Goal: Information Seeking & Learning: Learn about a topic

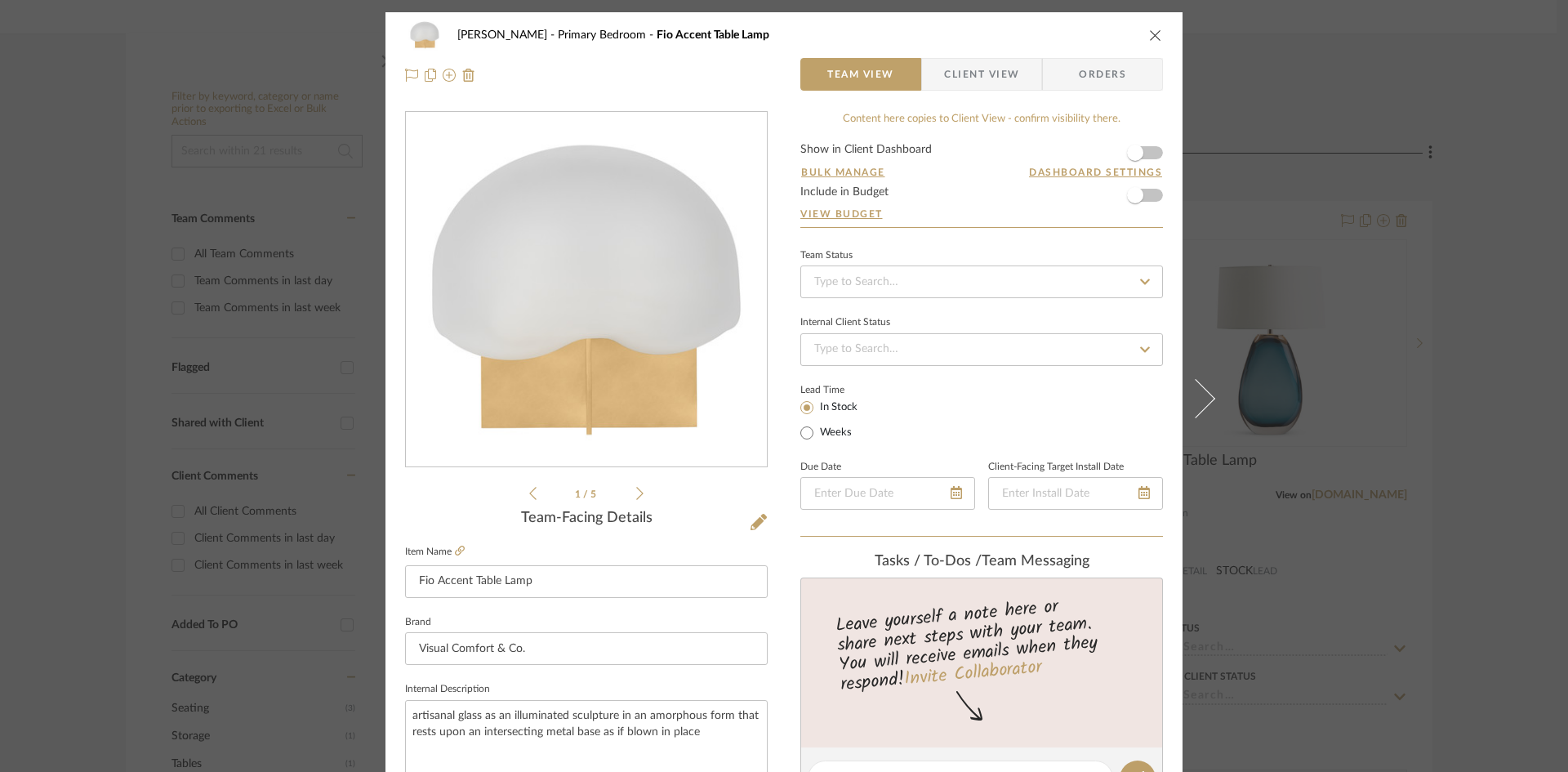
click at [1153, 37] on icon "close" at bounding box center [1156, 35] width 13 height 13
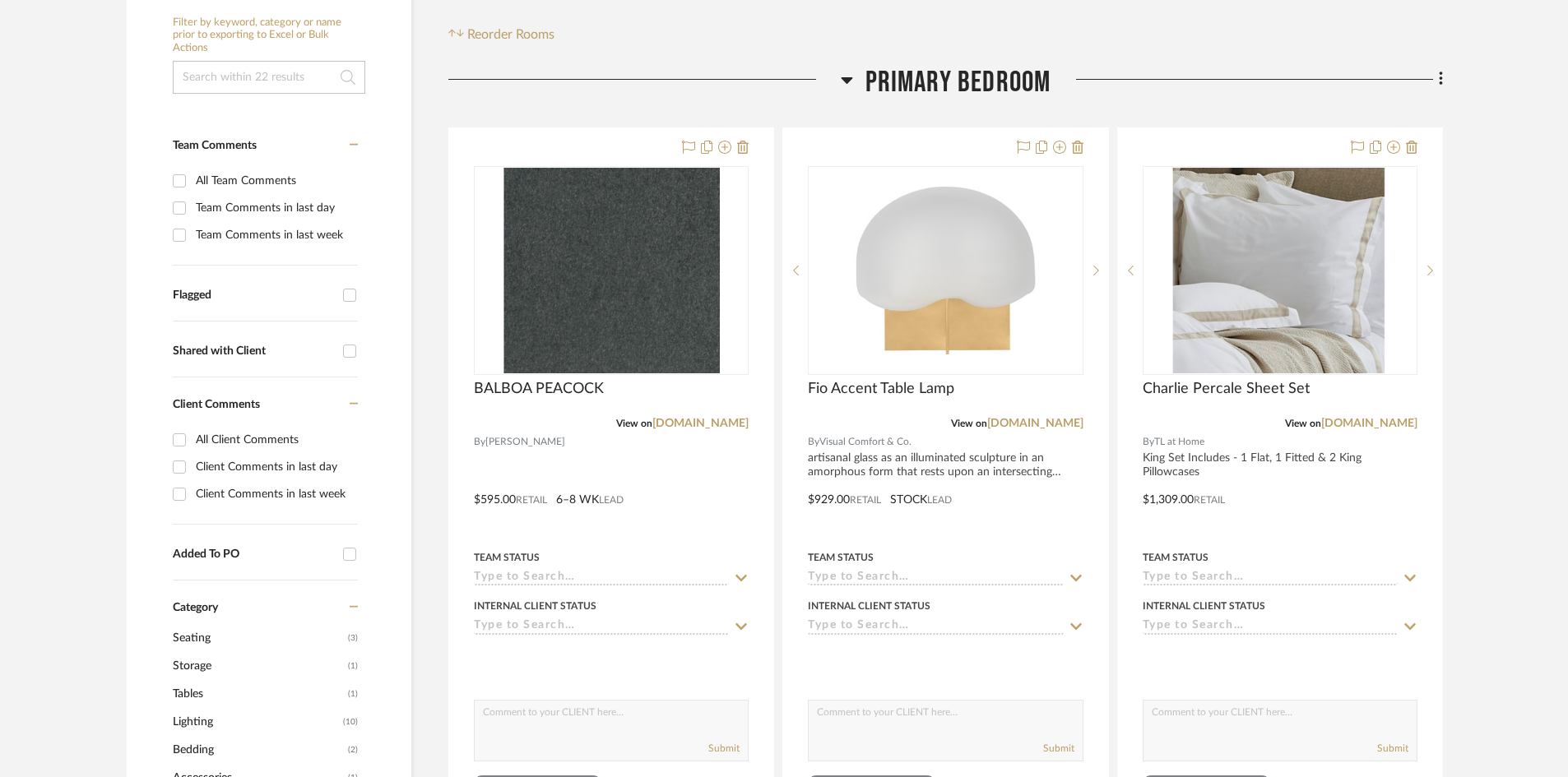
scroll to position [329, 0]
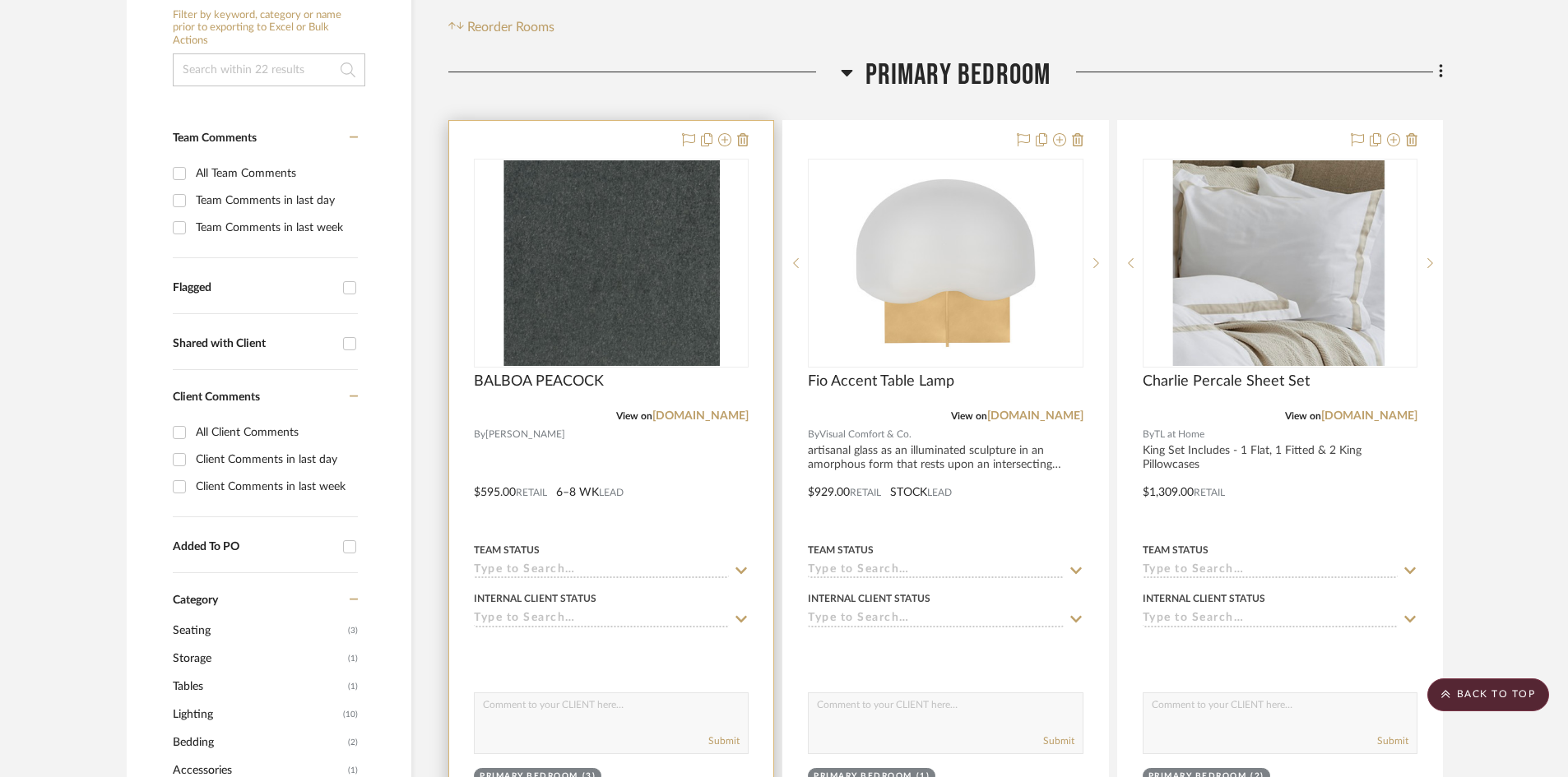
click at [679, 462] on div at bounding box center [611, 481] width 324 height 720
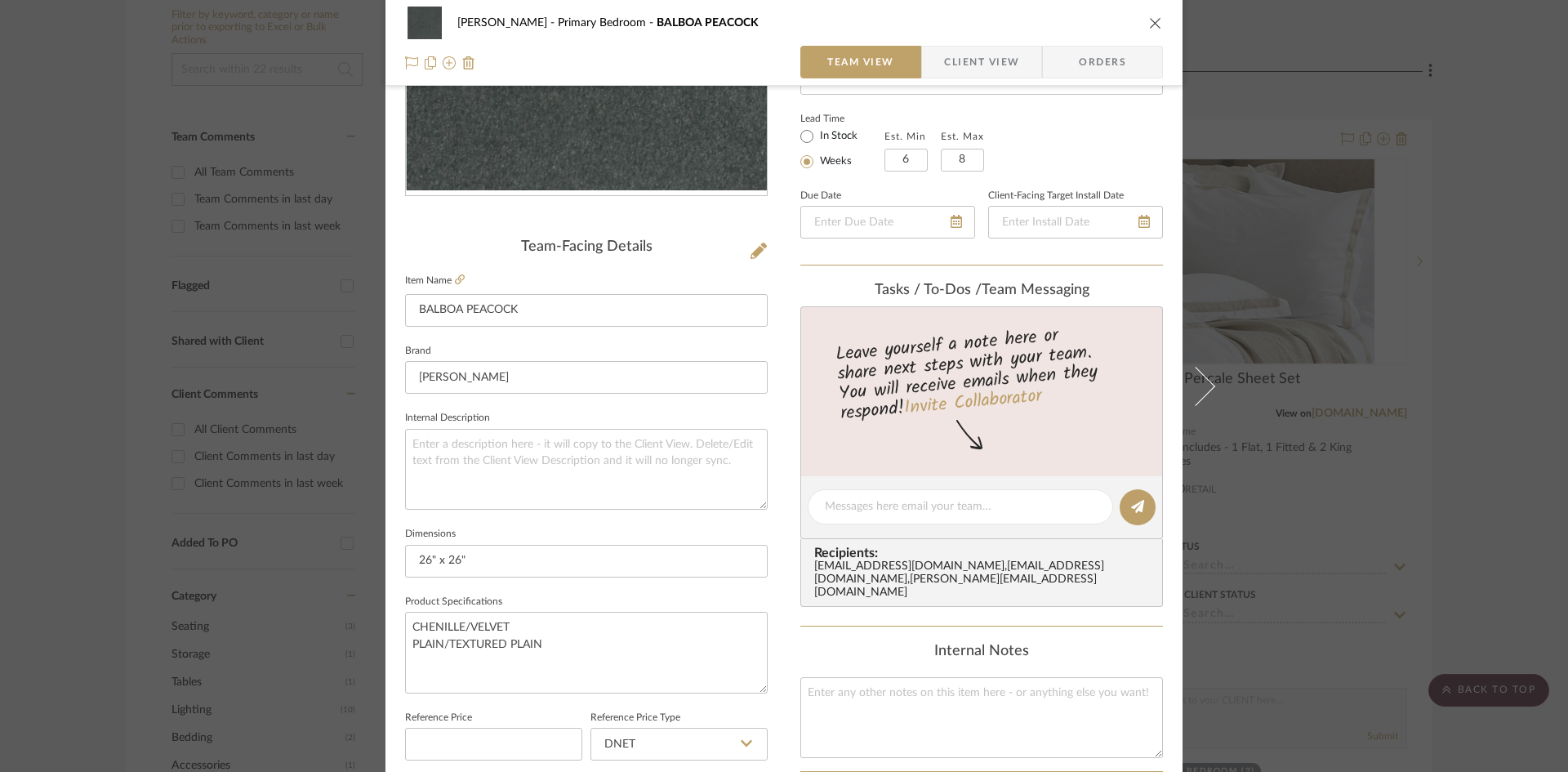
scroll to position [0, 0]
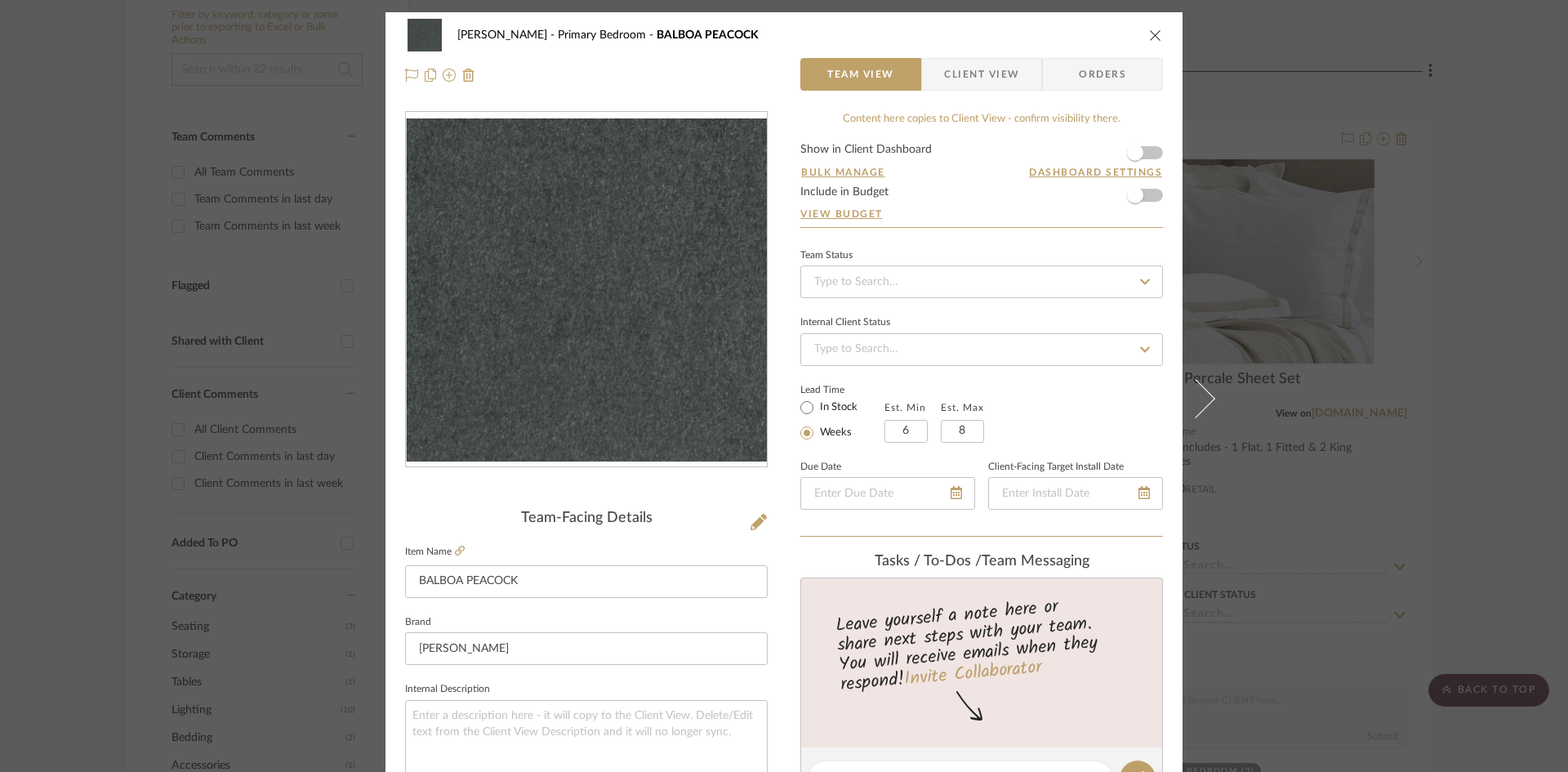
click at [556, 348] on img "0" at bounding box center [586, 290] width 361 height 343
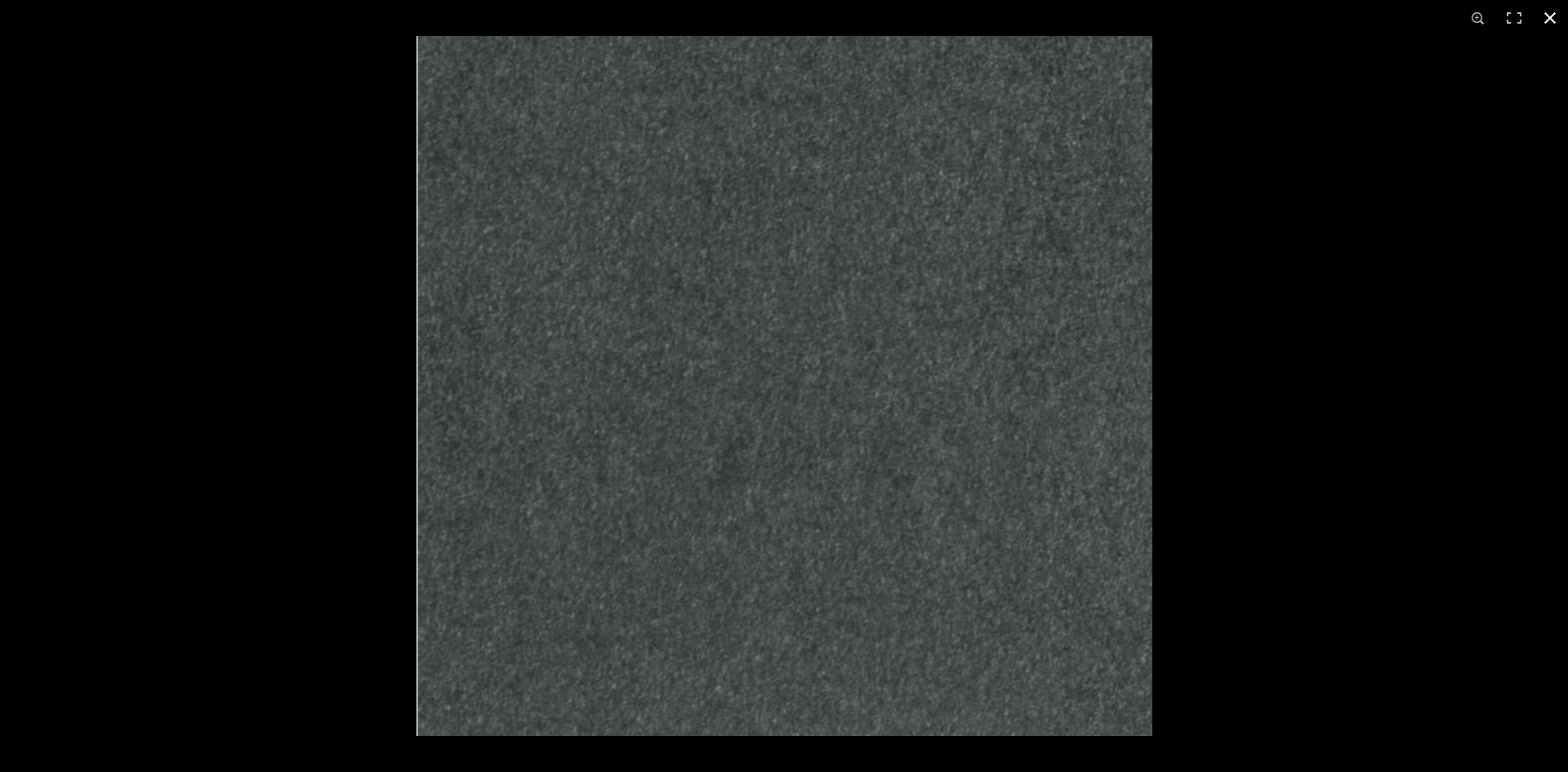
click at [1555, 12] on button at bounding box center [1550, 18] width 36 height 36
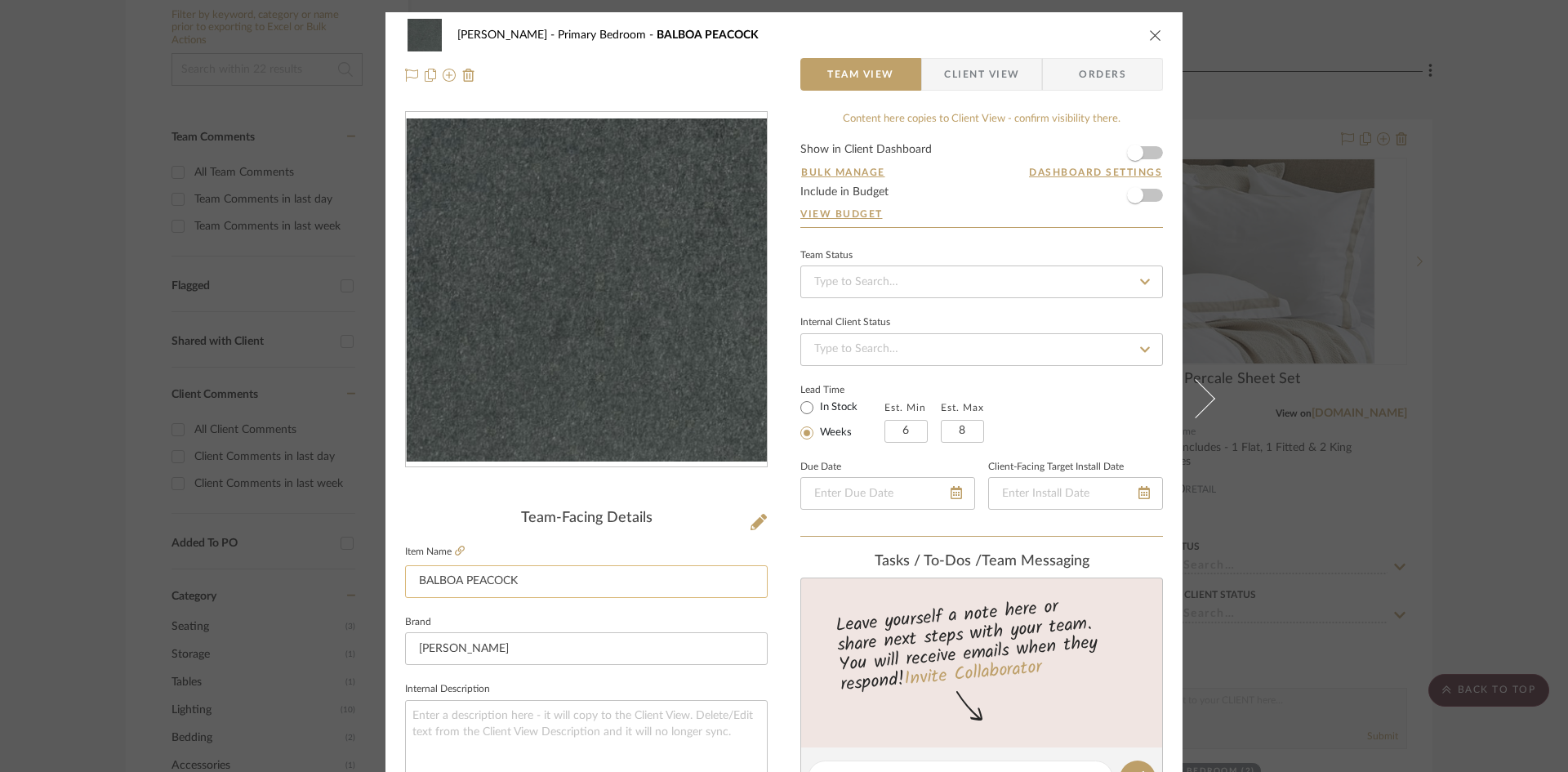
drag, startPoint x: 410, startPoint y: 581, endPoint x: 634, endPoint y: 592, distance: 224.3
click at [633, 592] on input "BALBOA PEACOCK" at bounding box center [586, 582] width 363 height 33
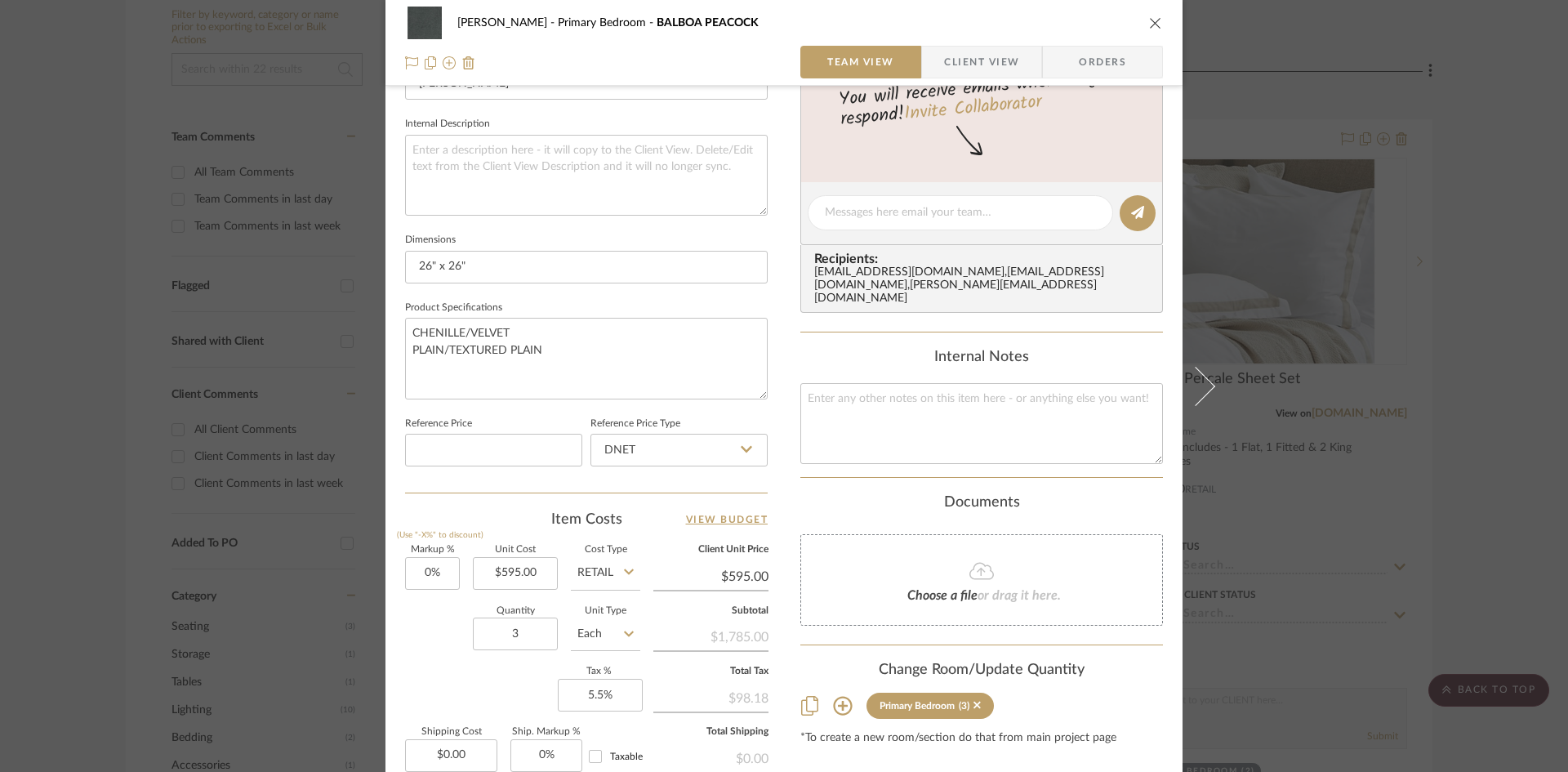
scroll to position [572, 0]
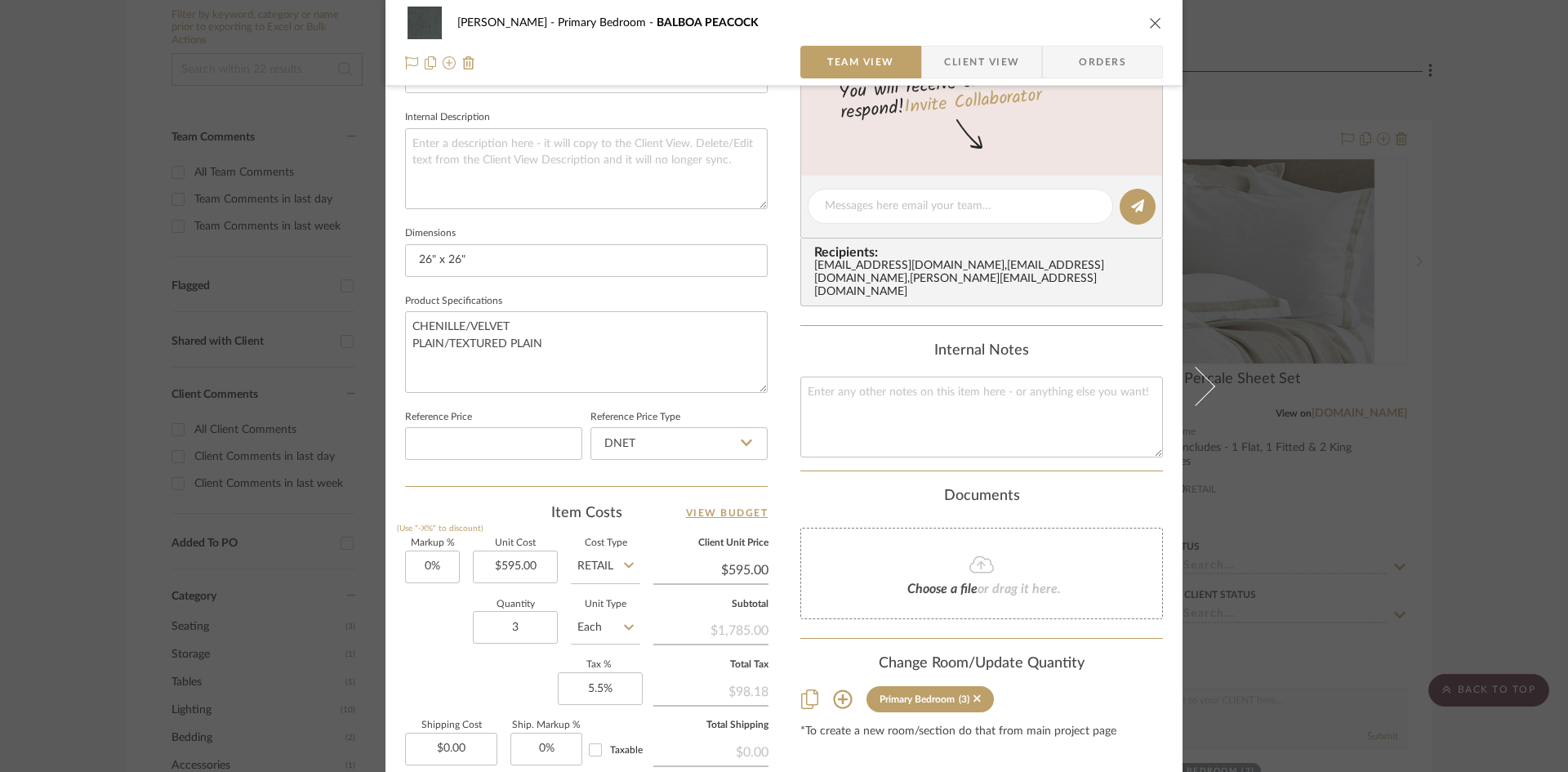
click at [1149, 24] on icon "close" at bounding box center [1156, 23] width 13 height 13
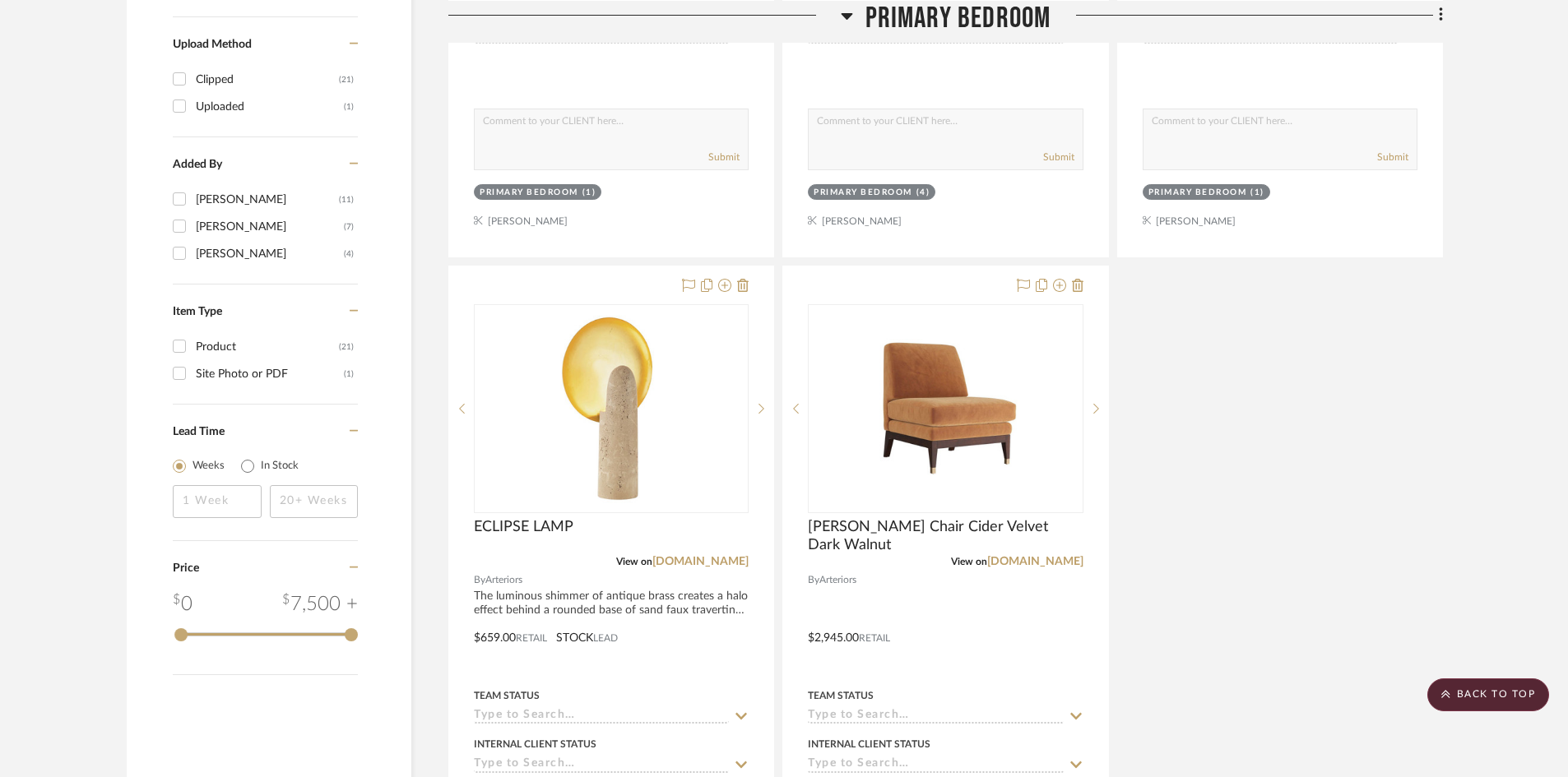
scroll to position [1645, 0]
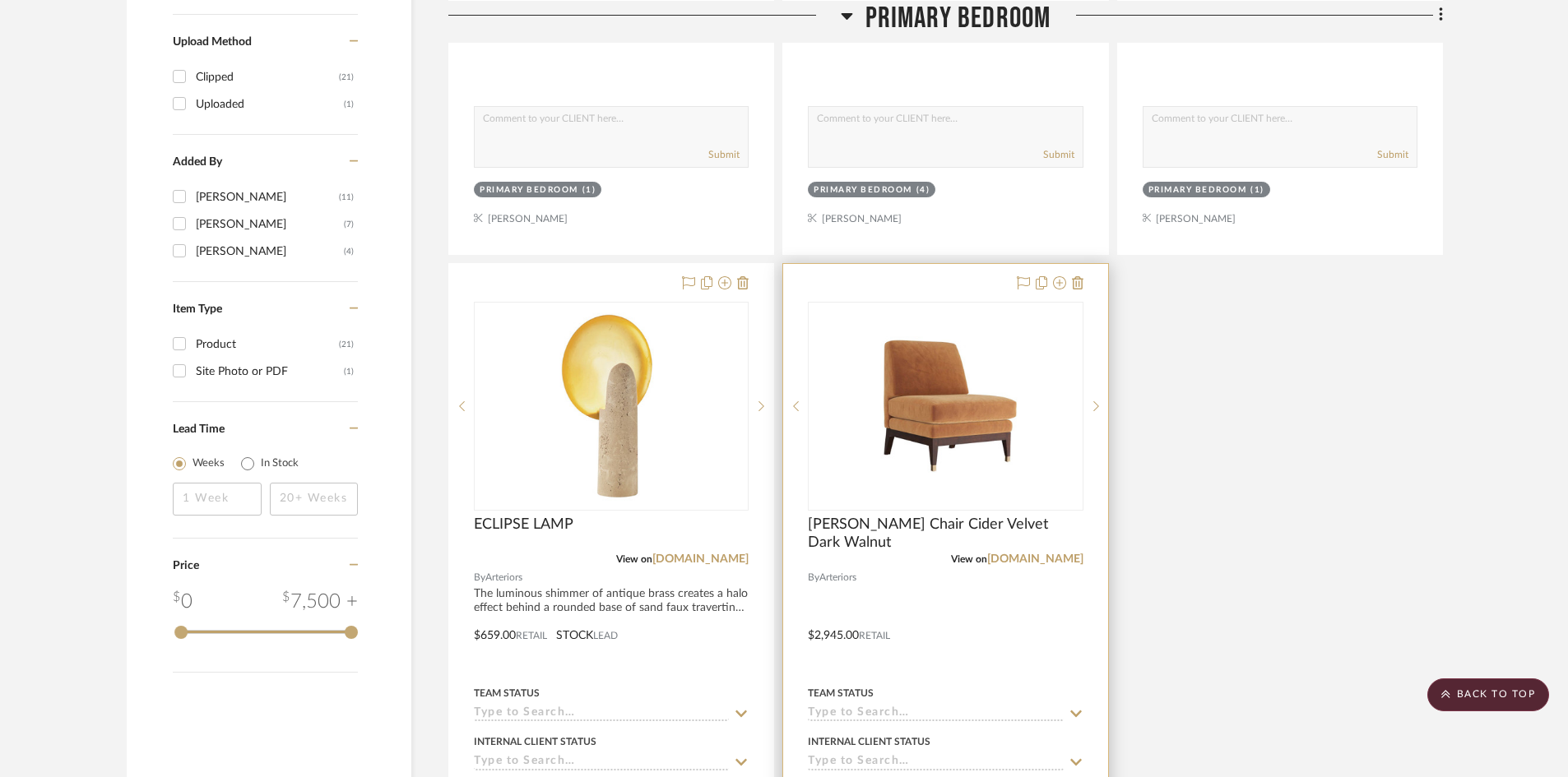
click at [895, 584] on div at bounding box center [945, 624] width 324 height 720
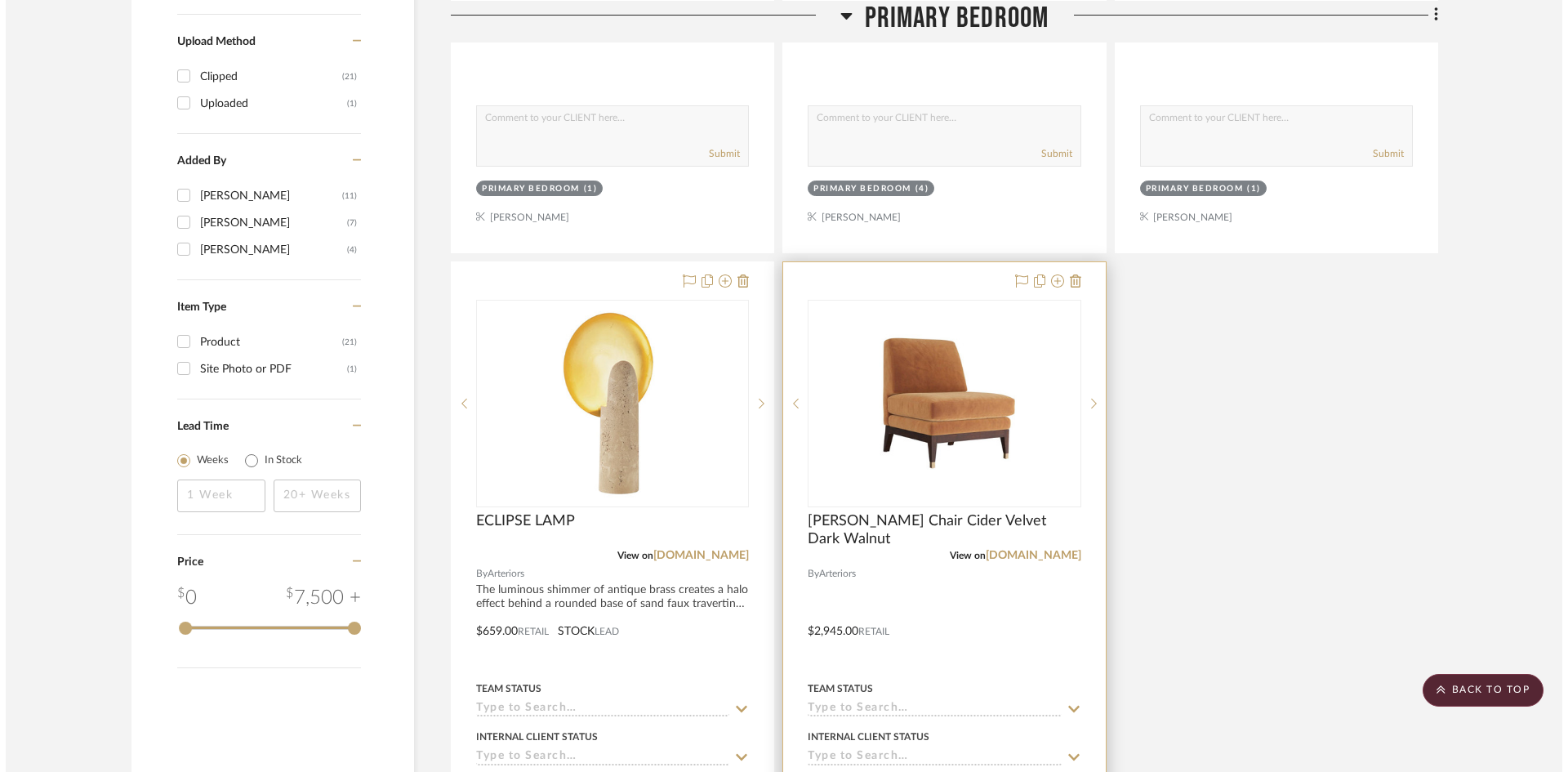
scroll to position [0, 0]
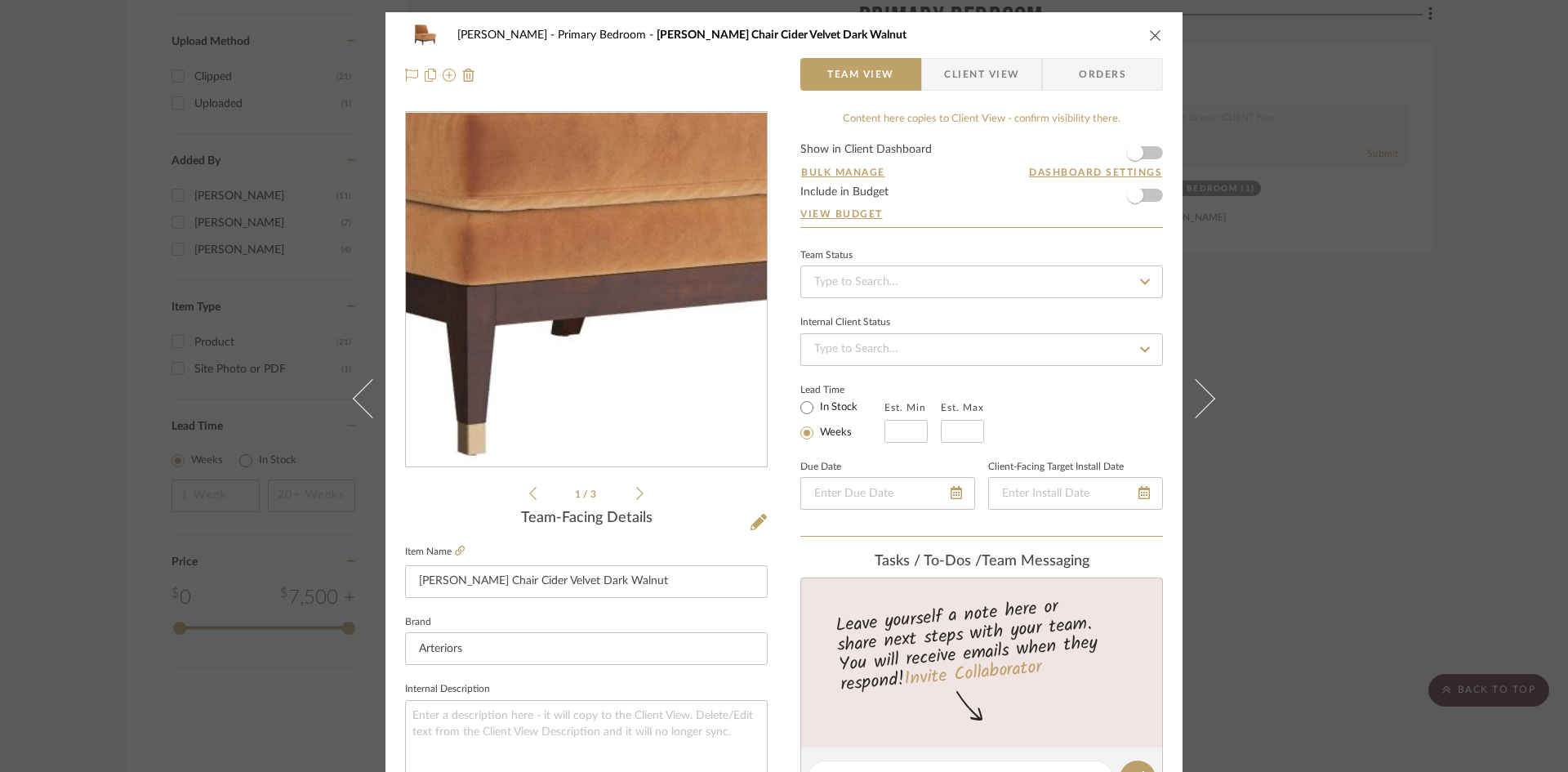
click at [597, 348] on img "0" at bounding box center [586, 290] width 354 height 354
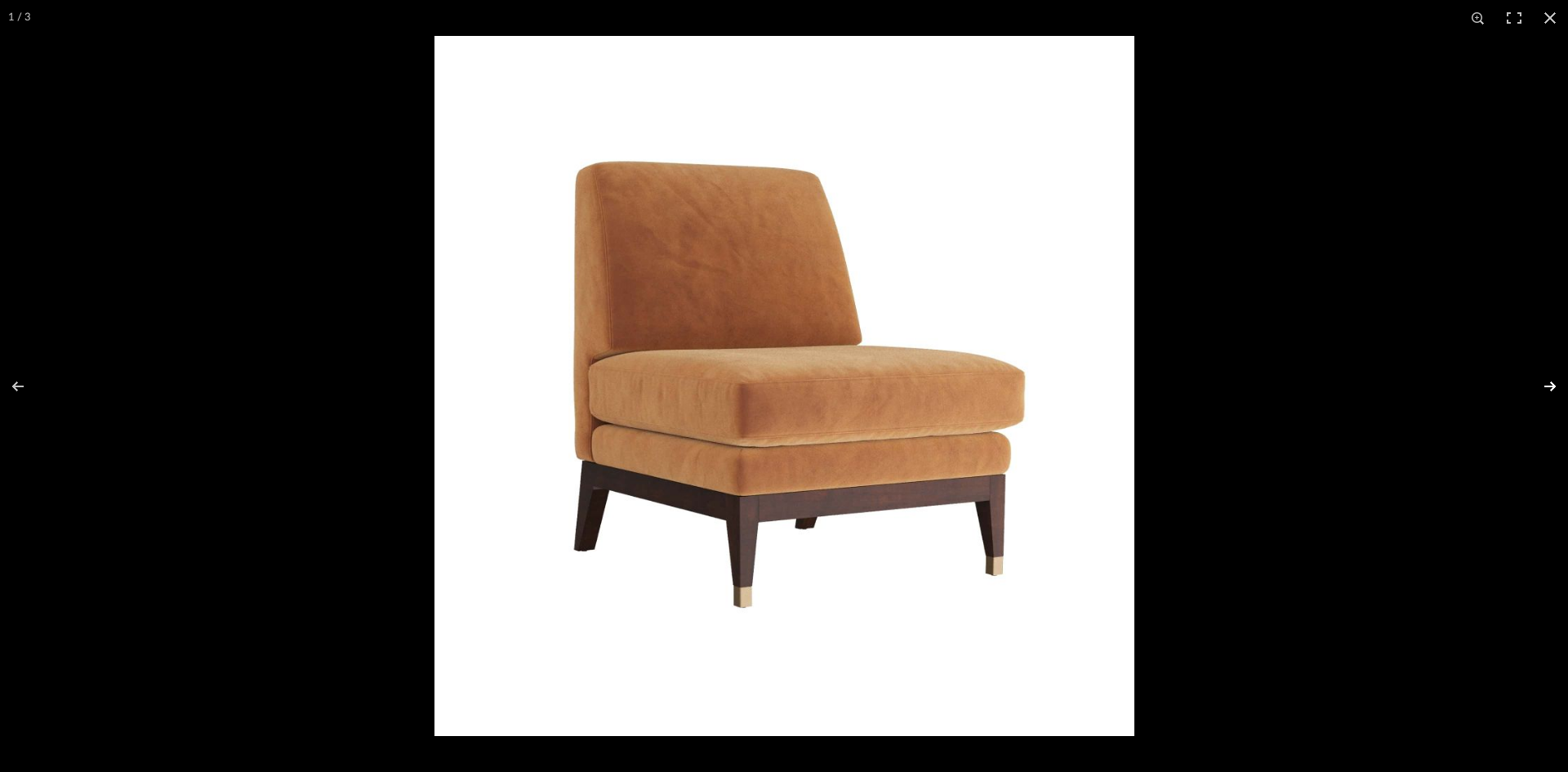
click at [1553, 385] on button at bounding box center [1540, 386] width 57 height 81
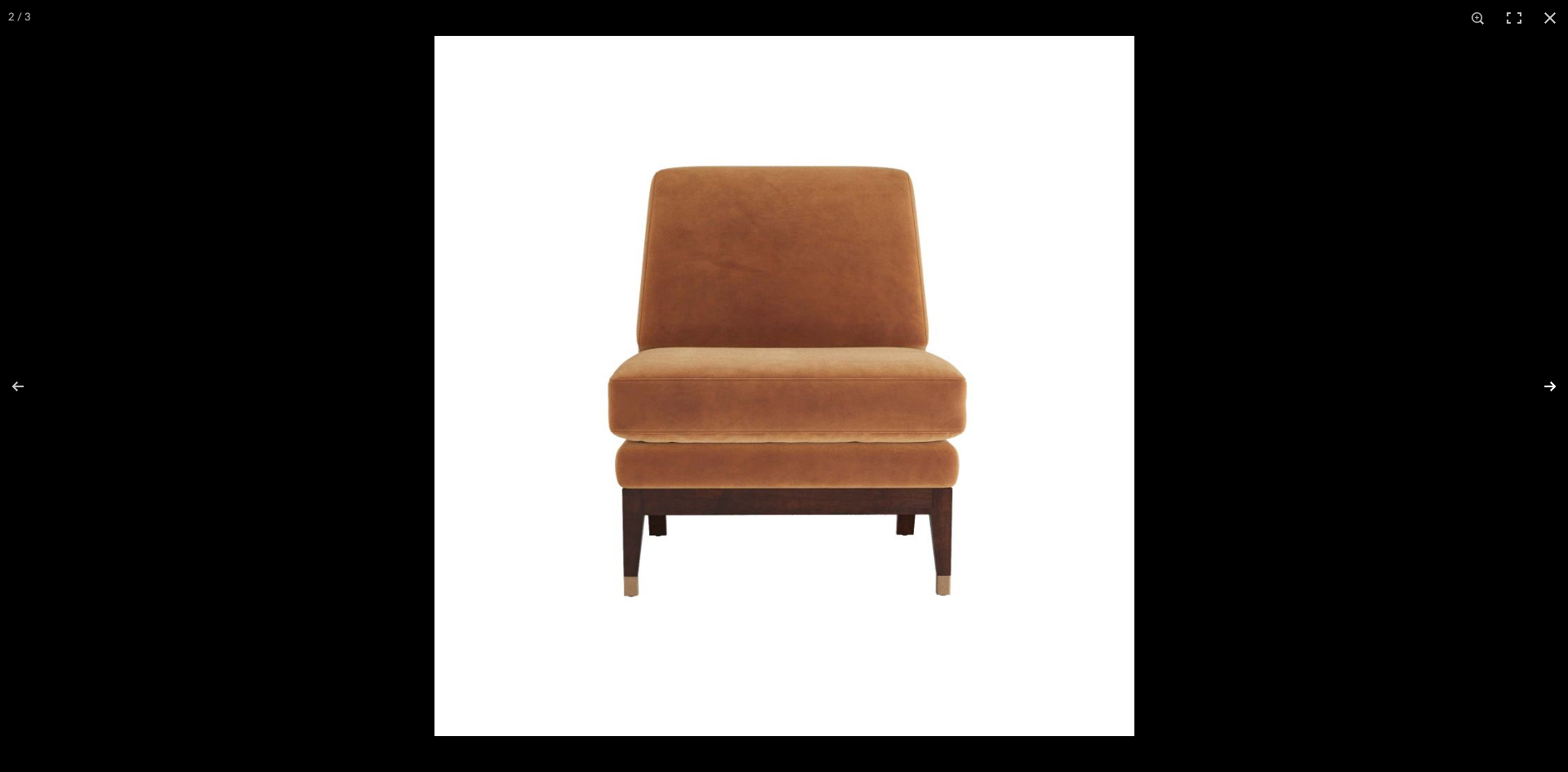
click at [1553, 385] on button at bounding box center [1540, 386] width 57 height 81
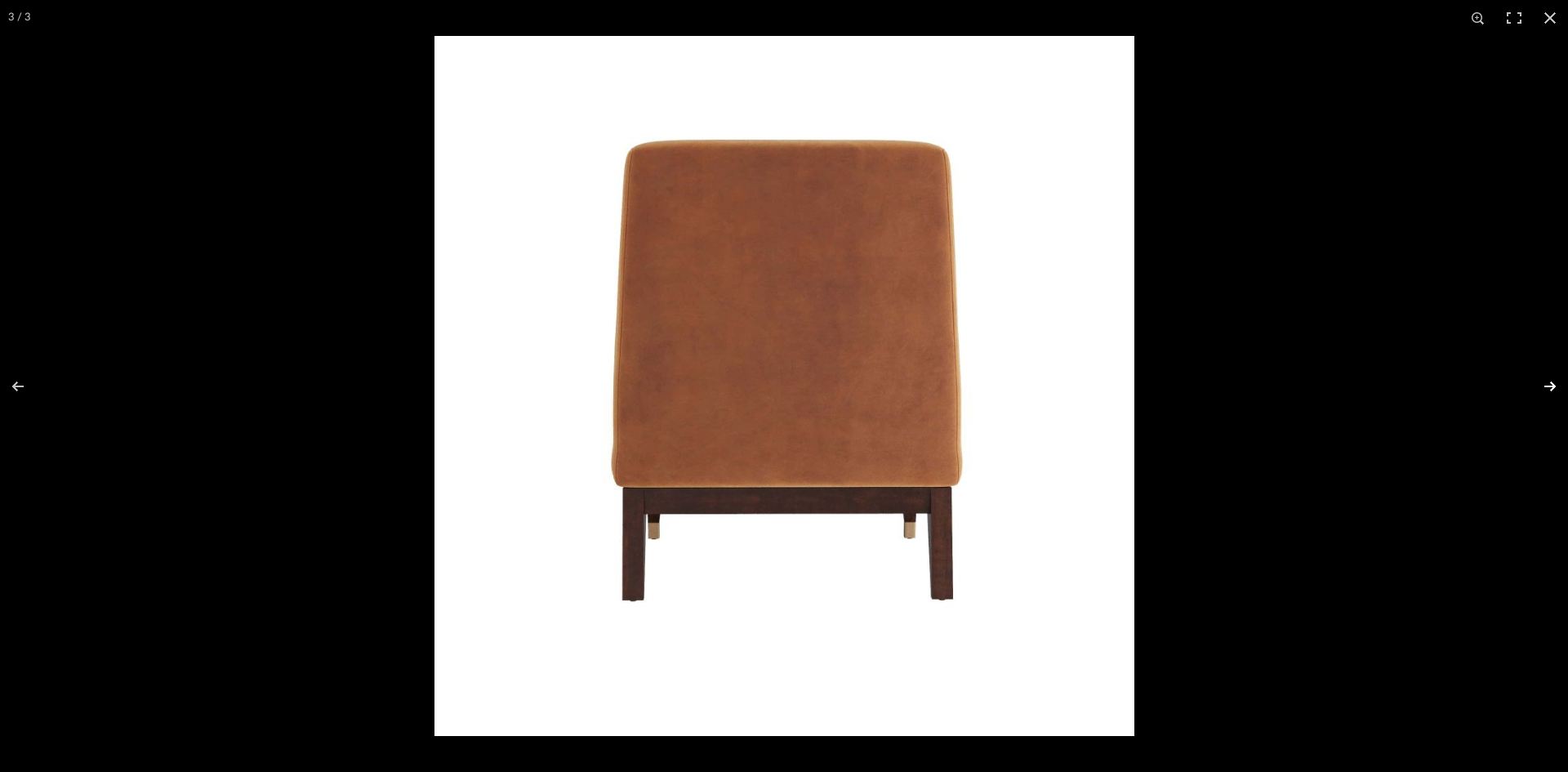
click at [1553, 385] on button at bounding box center [1540, 386] width 57 height 81
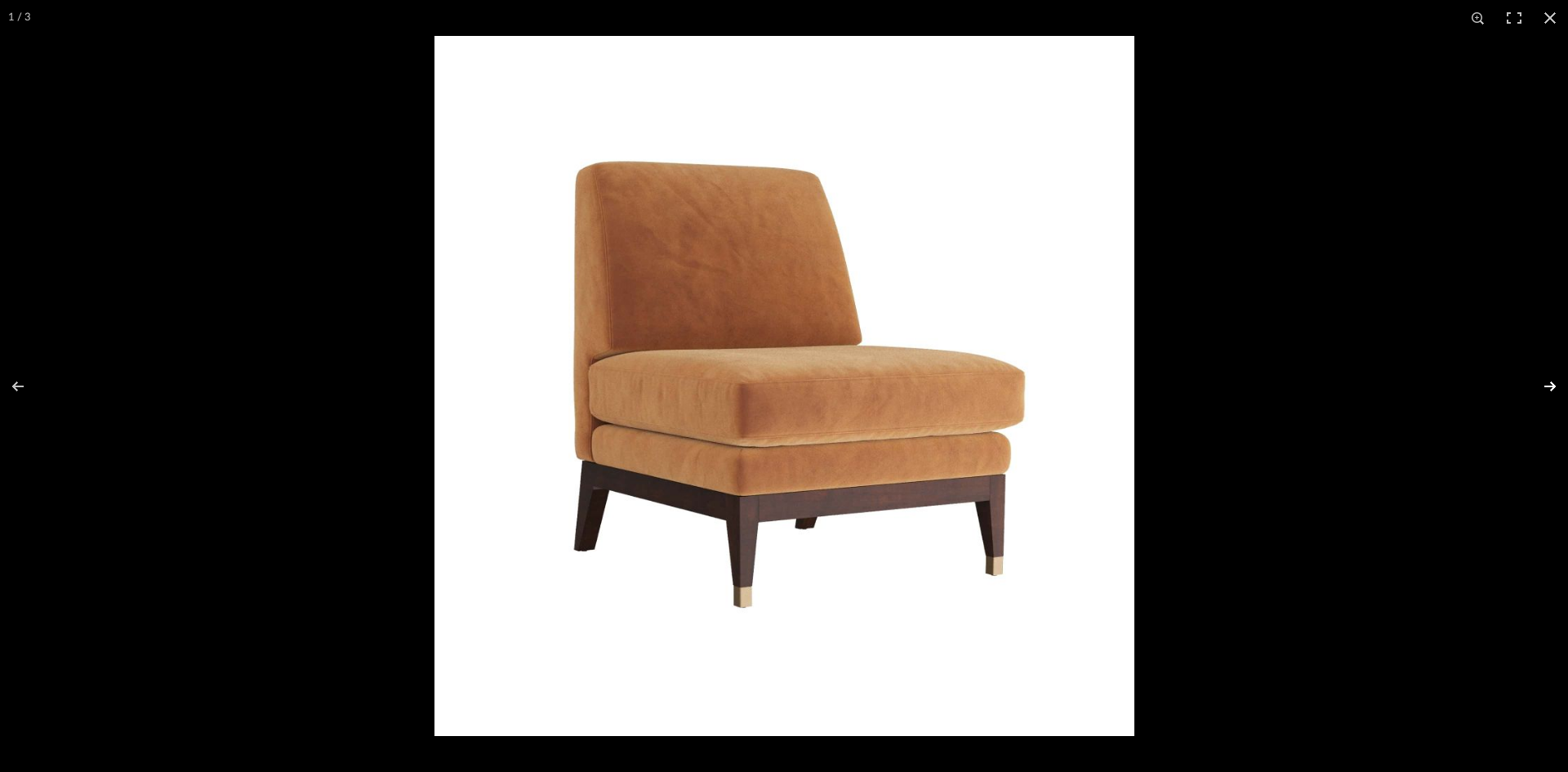
click at [1553, 385] on button at bounding box center [1540, 386] width 57 height 81
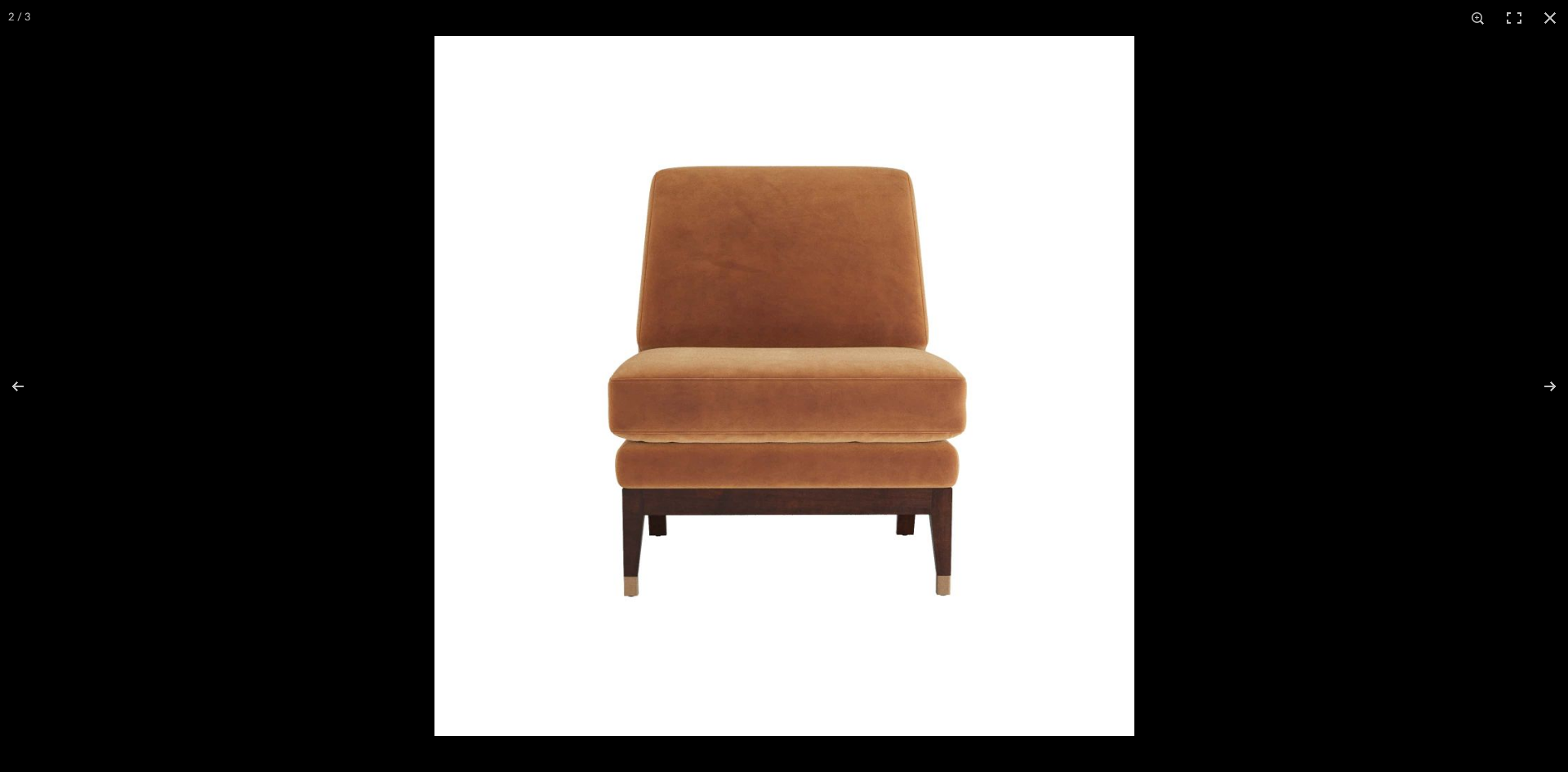
click at [727, 314] on img at bounding box center [784, 386] width 700 height 700
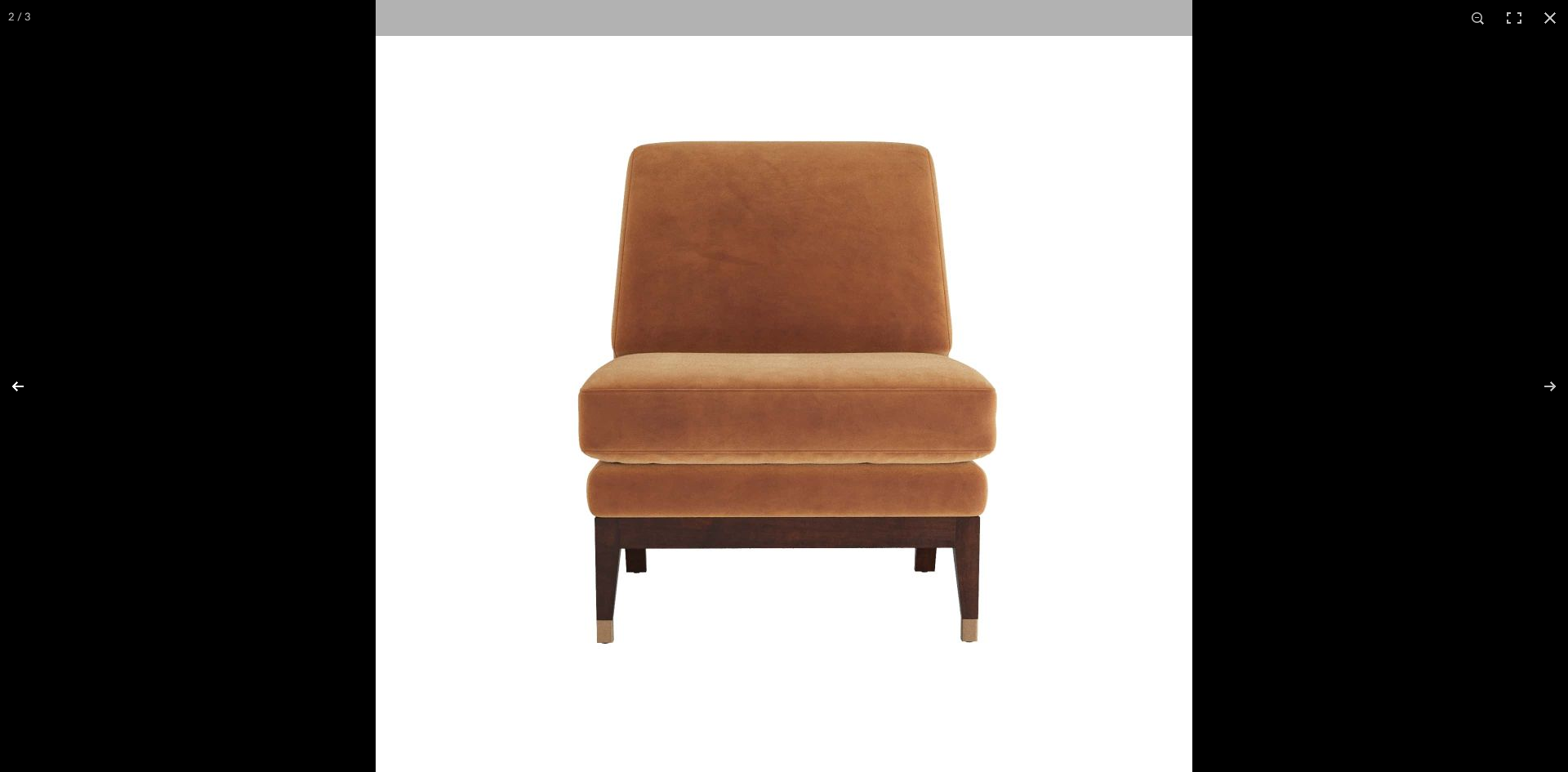
click at [19, 389] on button at bounding box center [28, 386] width 57 height 81
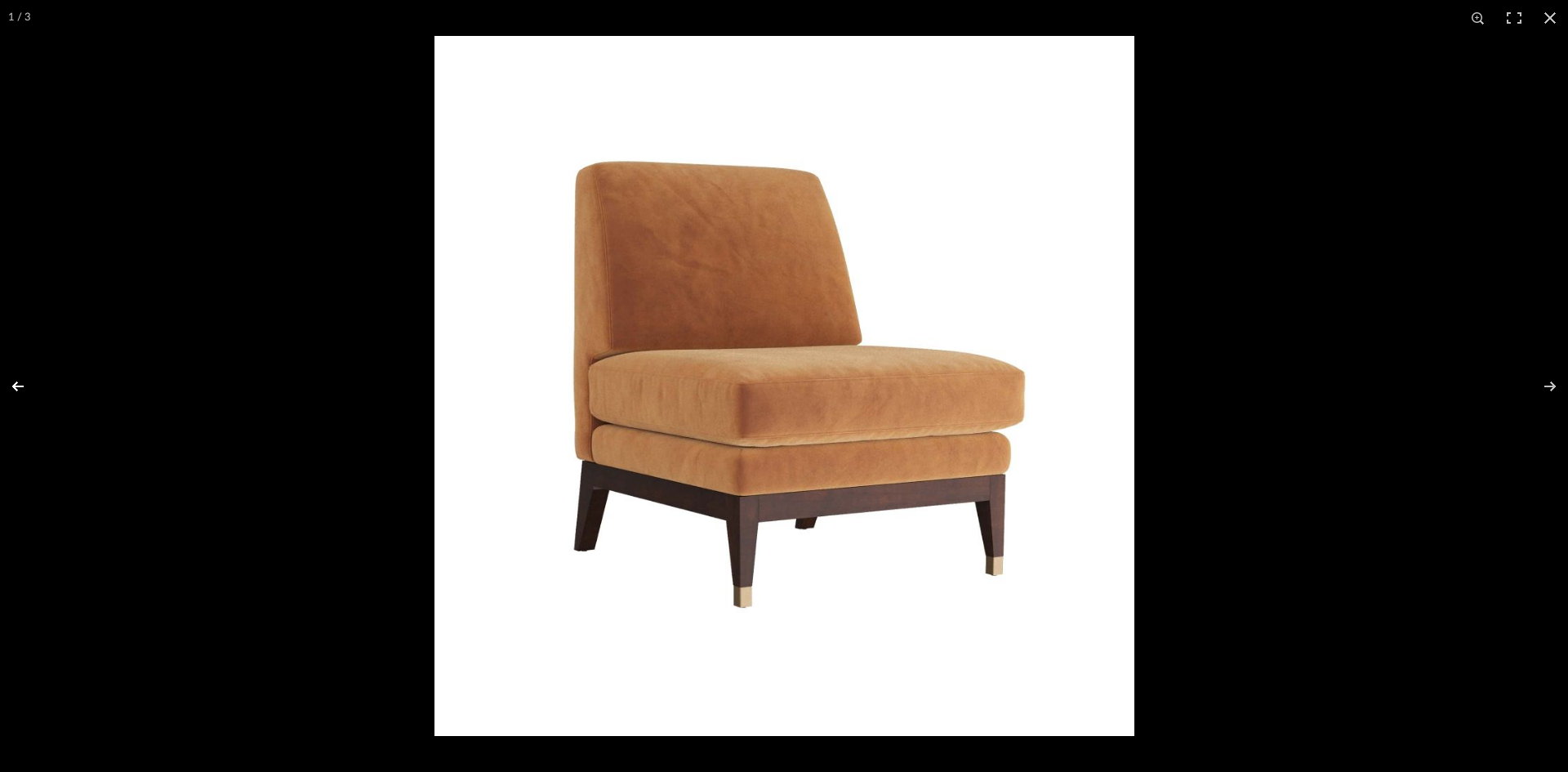
click at [18, 389] on button at bounding box center [28, 386] width 57 height 81
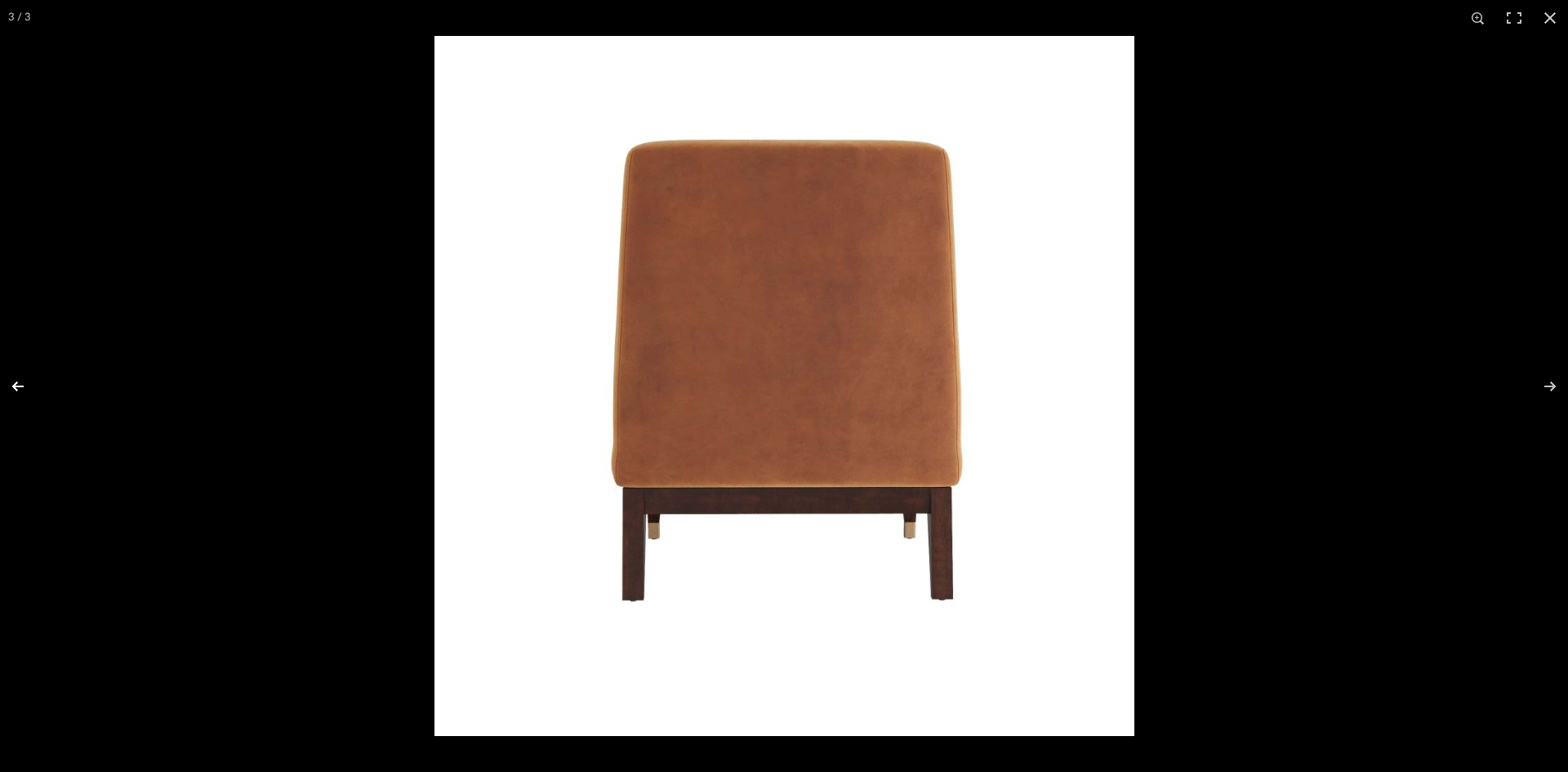
click at [18, 389] on button at bounding box center [28, 386] width 57 height 81
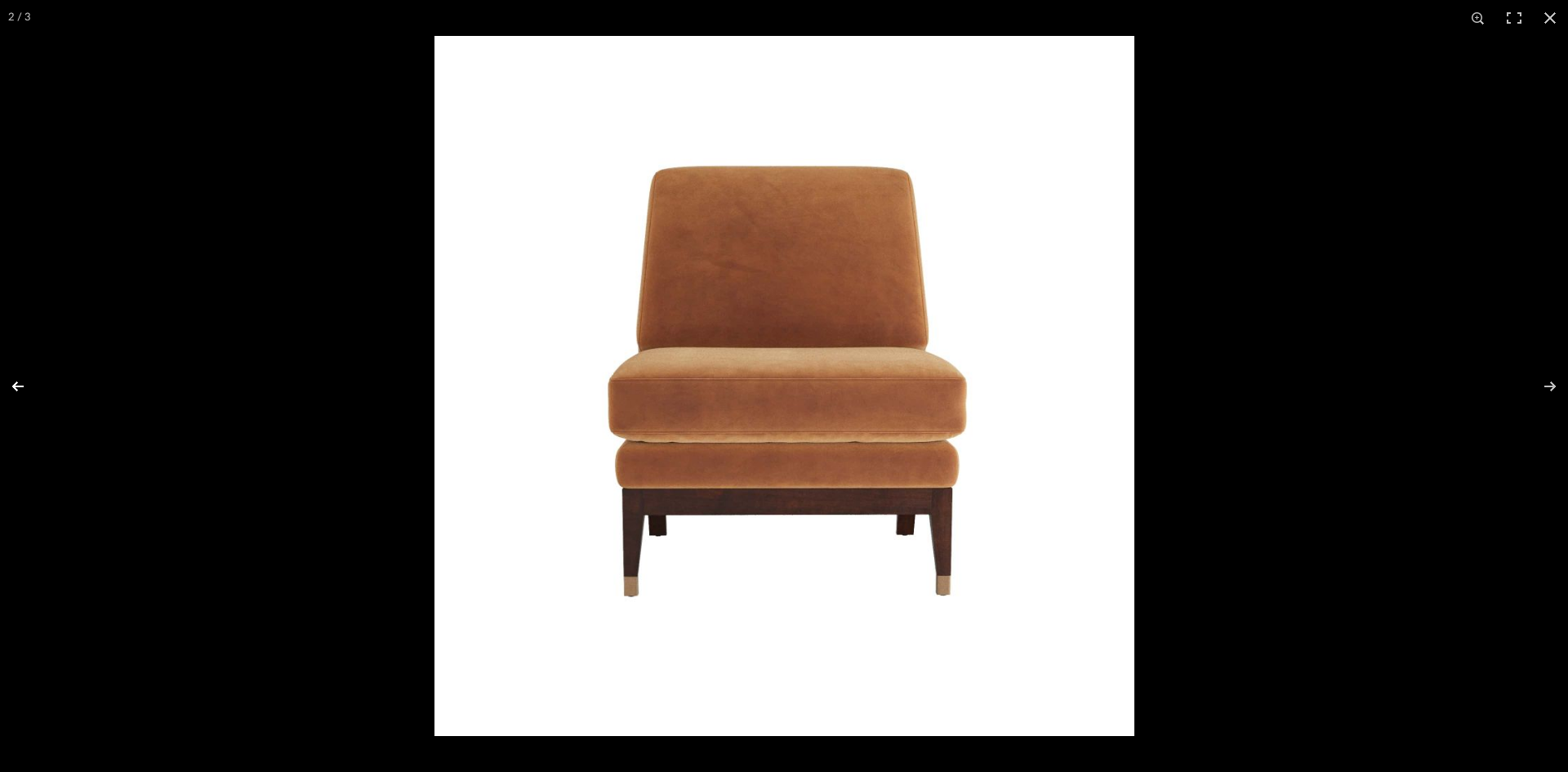
click at [18, 389] on button at bounding box center [28, 386] width 57 height 81
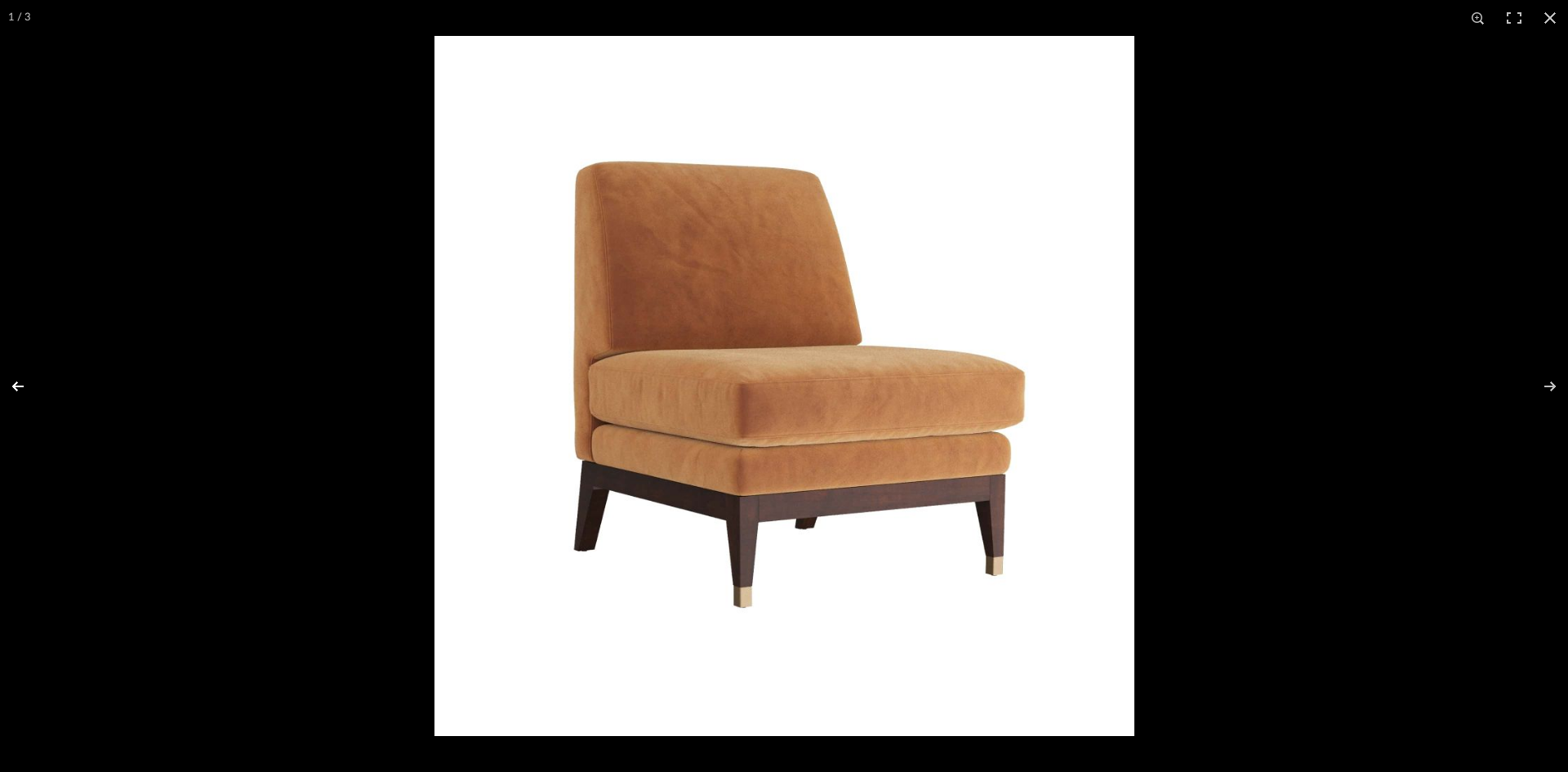
click at [18, 389] on button at bounding box center [28, 386] width 57 height 81
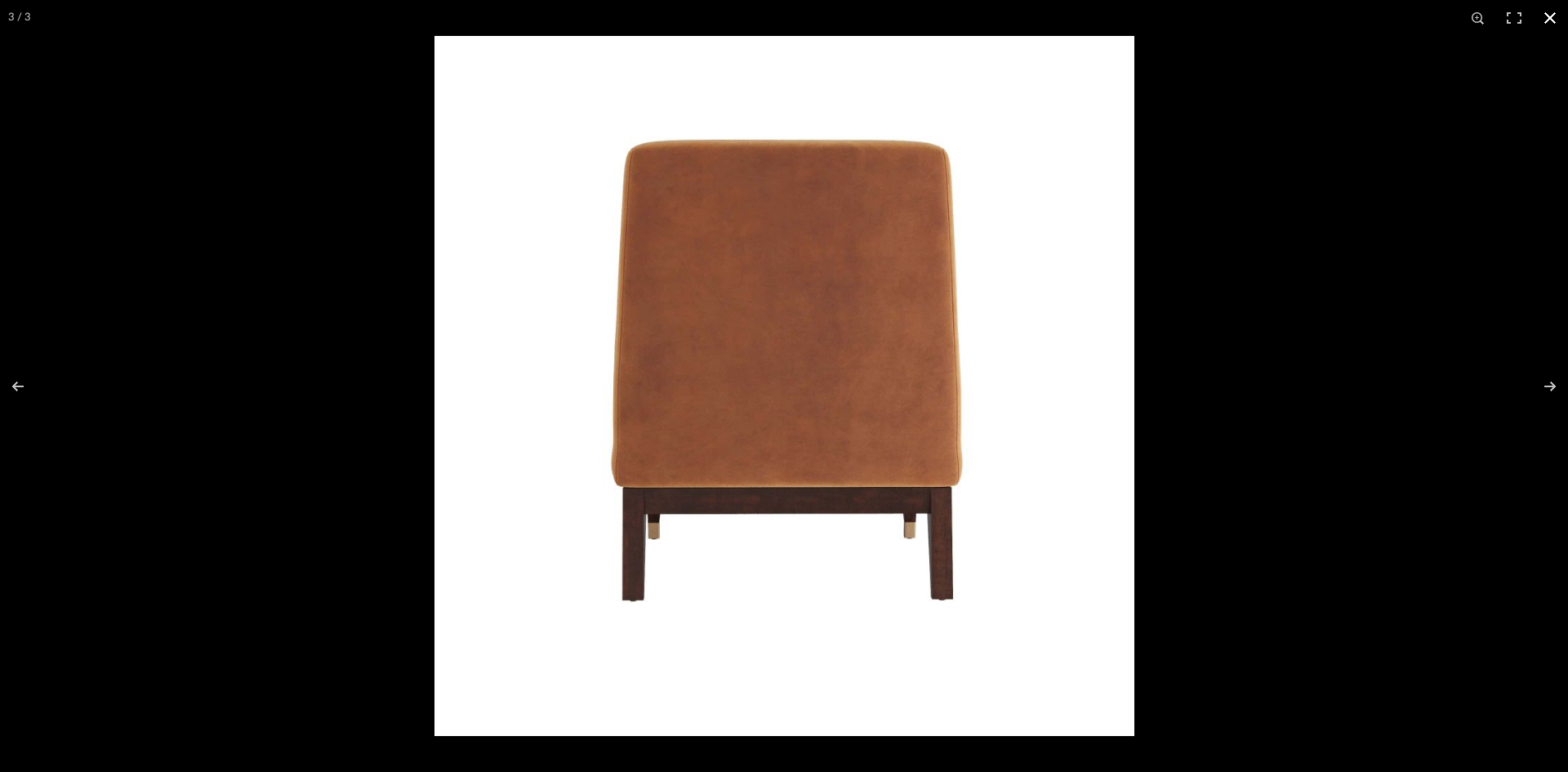
click at [1548, 18] on button at bounding box center [1550, 18] width 36 height 36
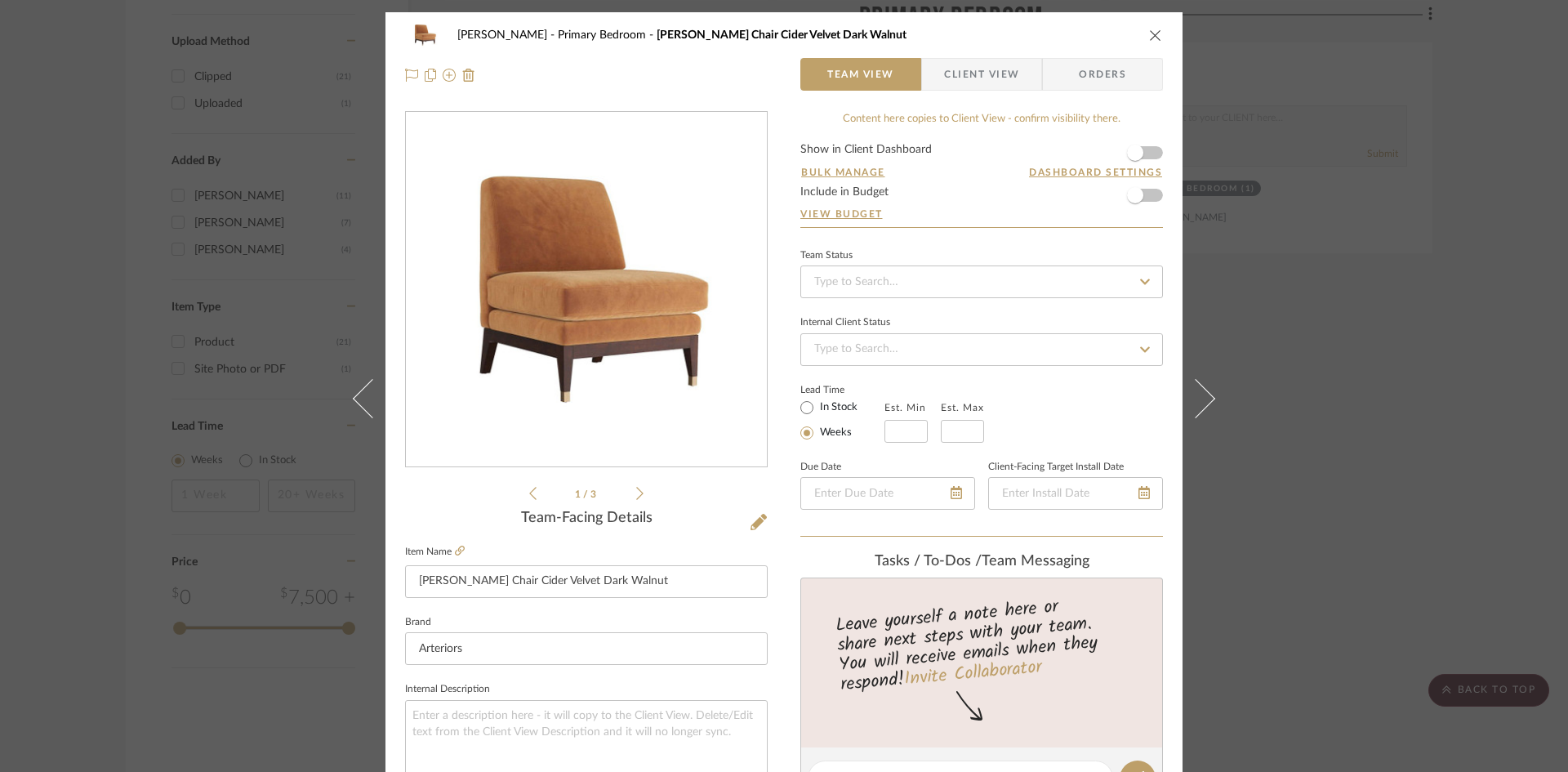
click at [1150, 39] on icon "close" at bounding box center [1156, 35] width 13 height 13
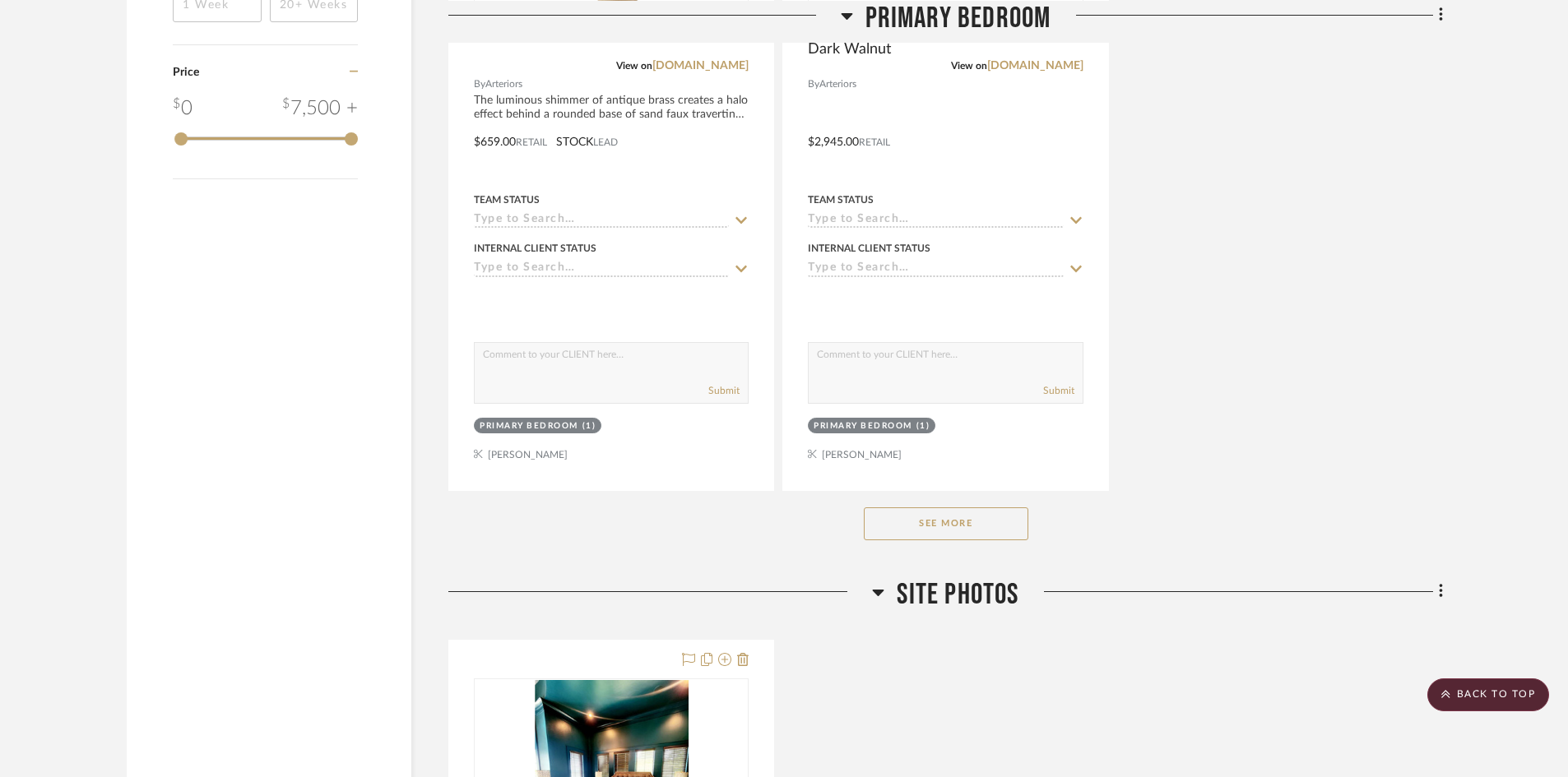
scroll to position [2384, 0]
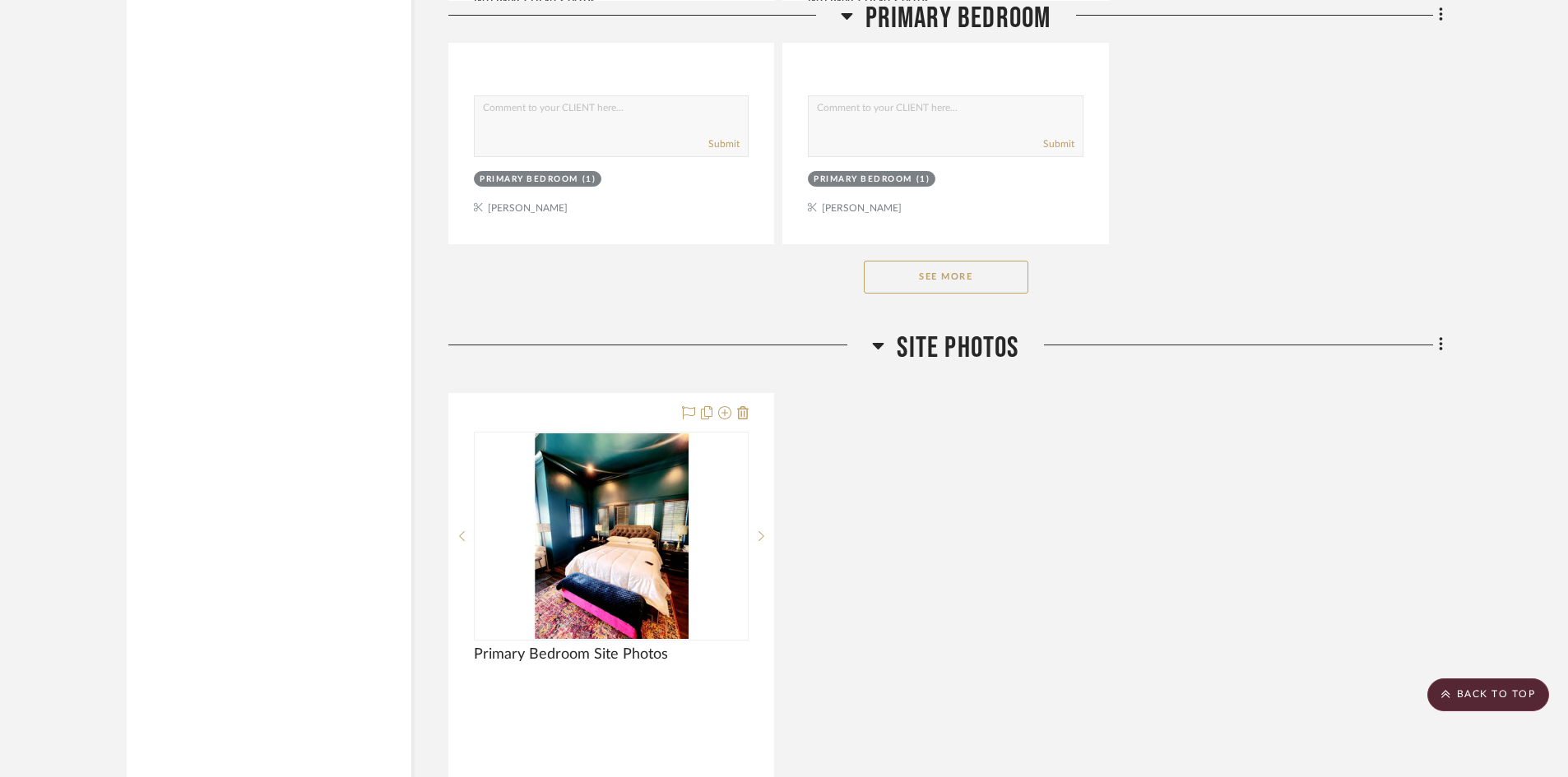
click at [945, 278] on button "See More" at bounding box center [946, 276] width 165 height 33
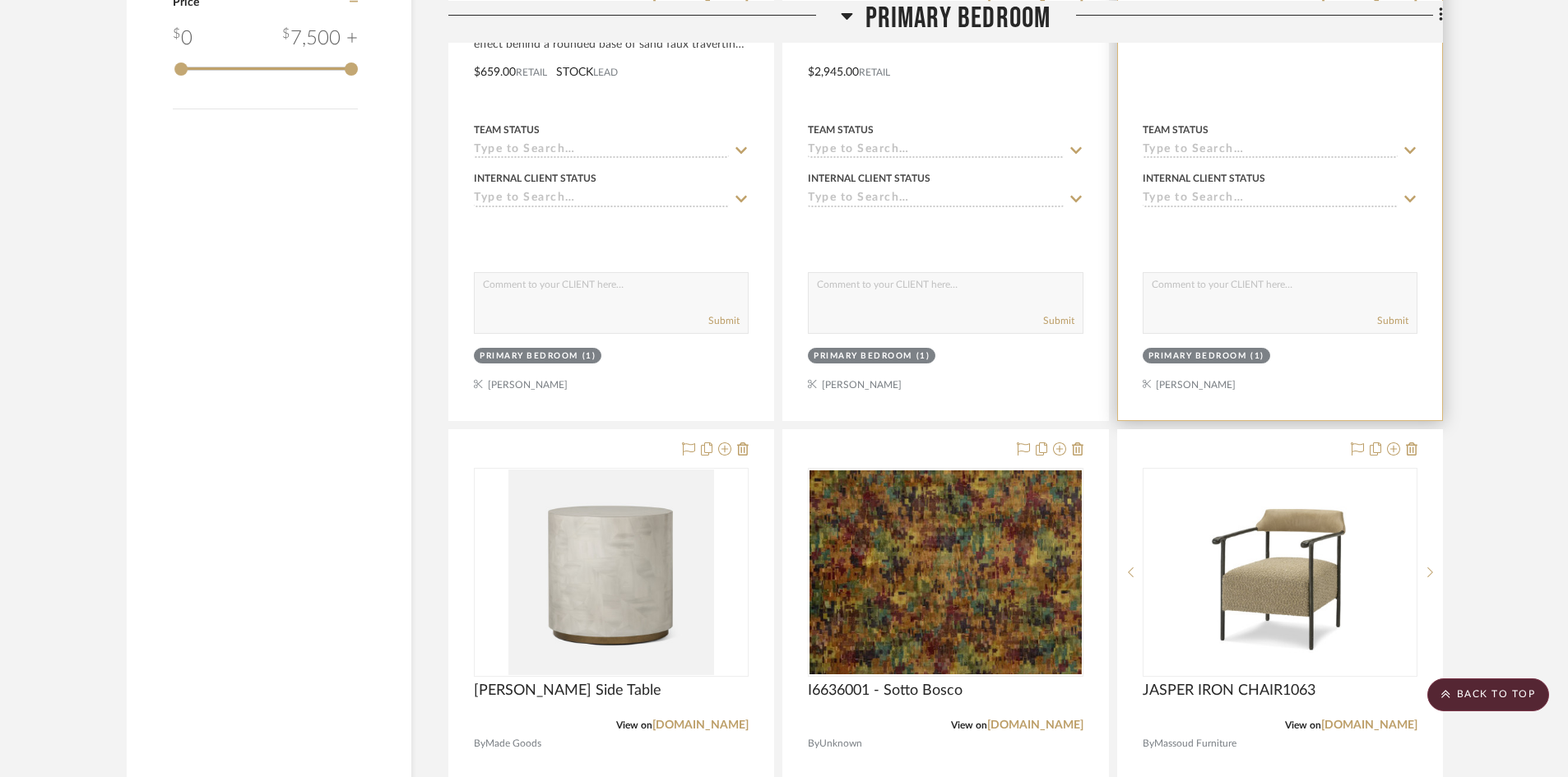
scroll to position [1810, 0]
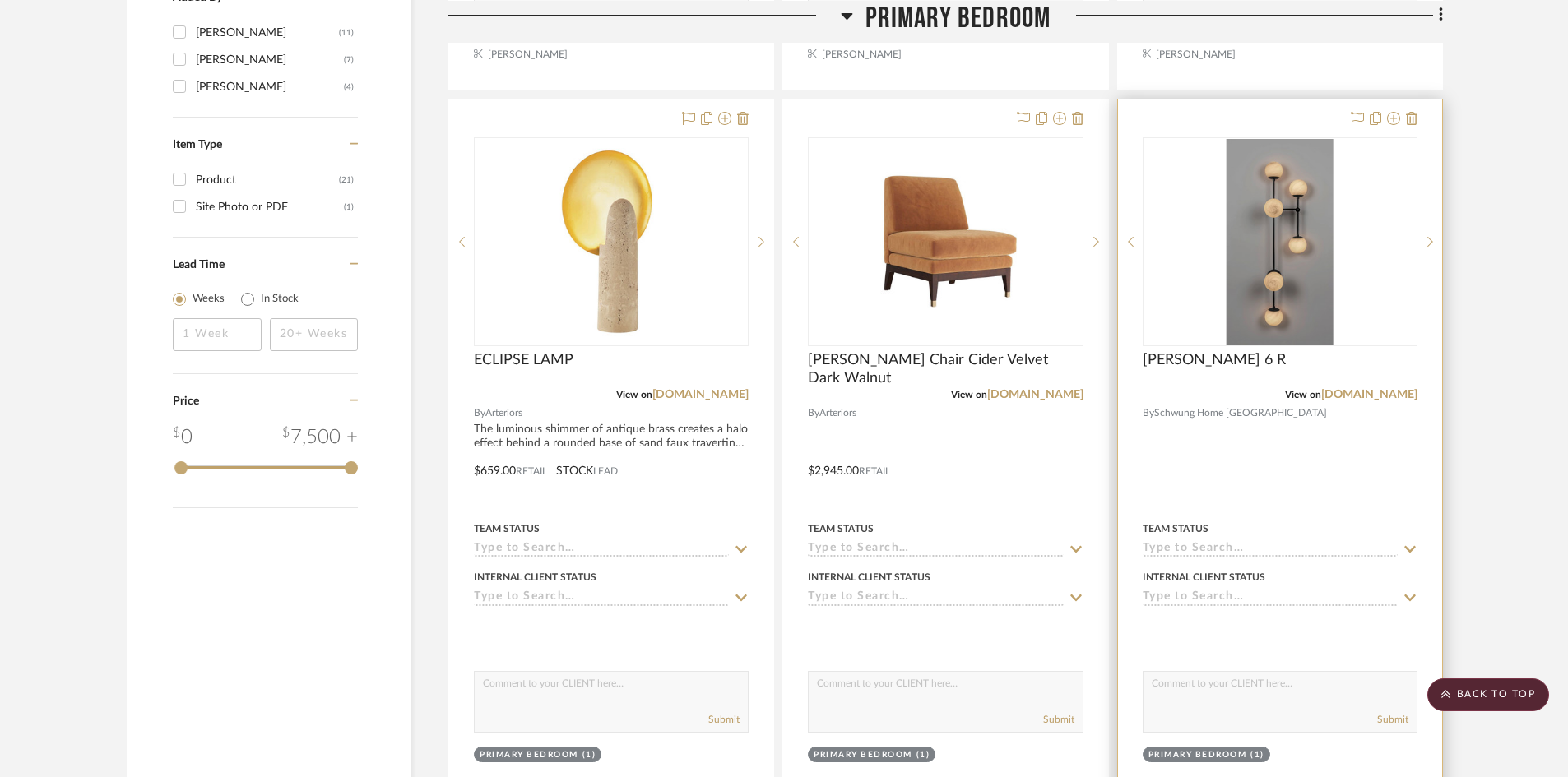
click at [1300, 284] on img "0" at bounding box center [1280, 242] width 107 height 206
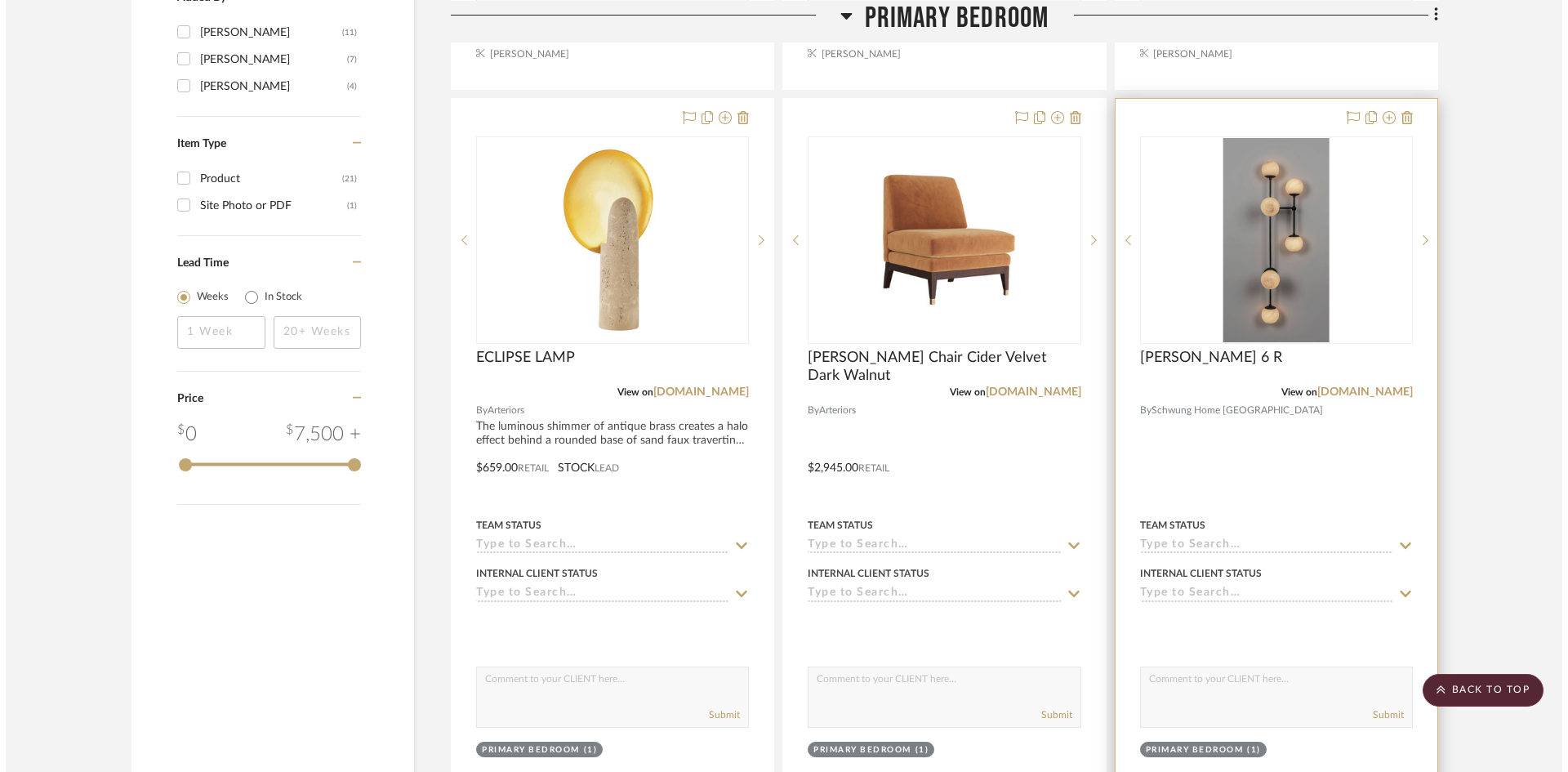
scroll to position [0, 0]
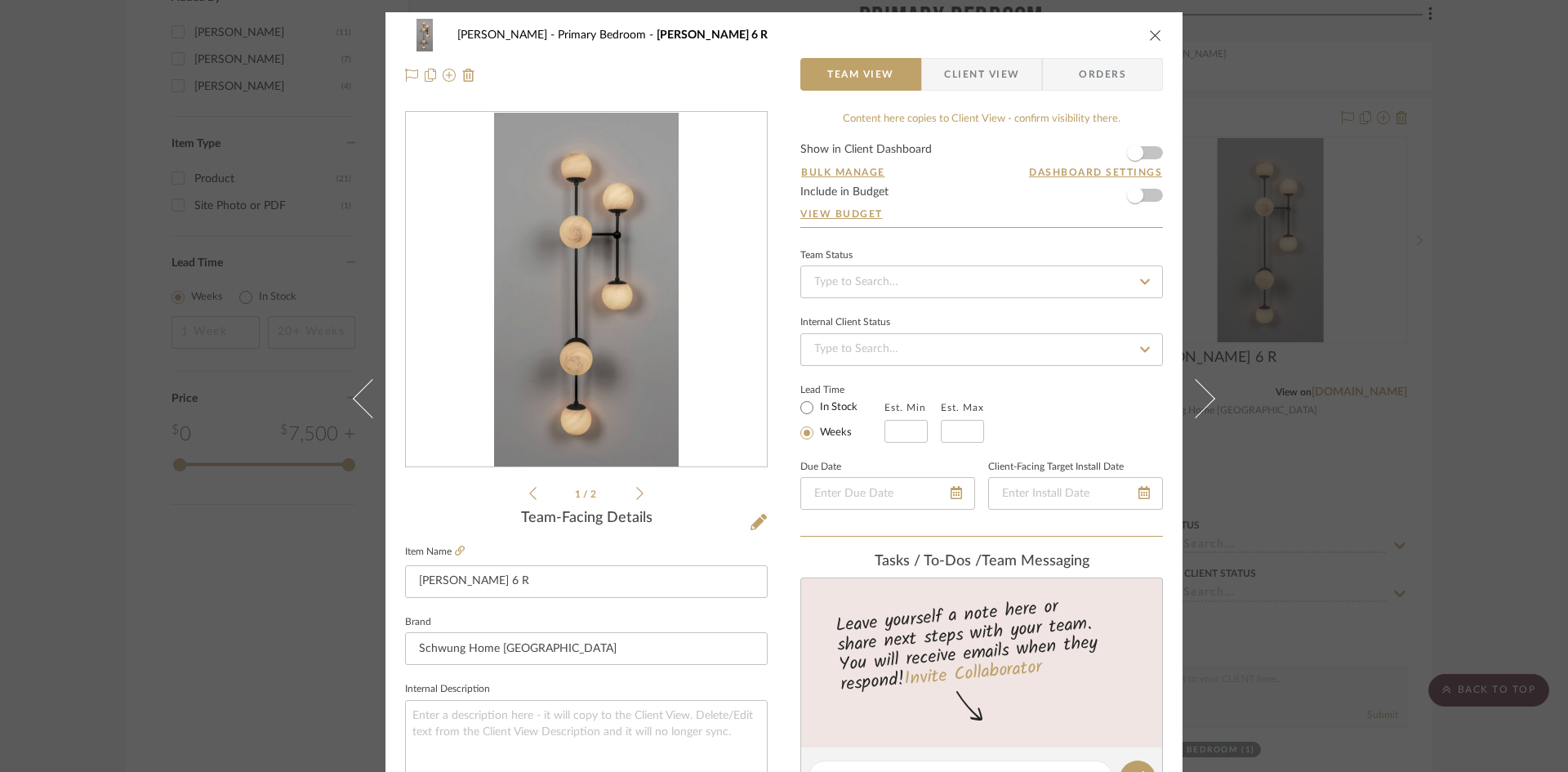
click at [561, 438] on img "0" at bounding box center [587, 290] width 186 height 354
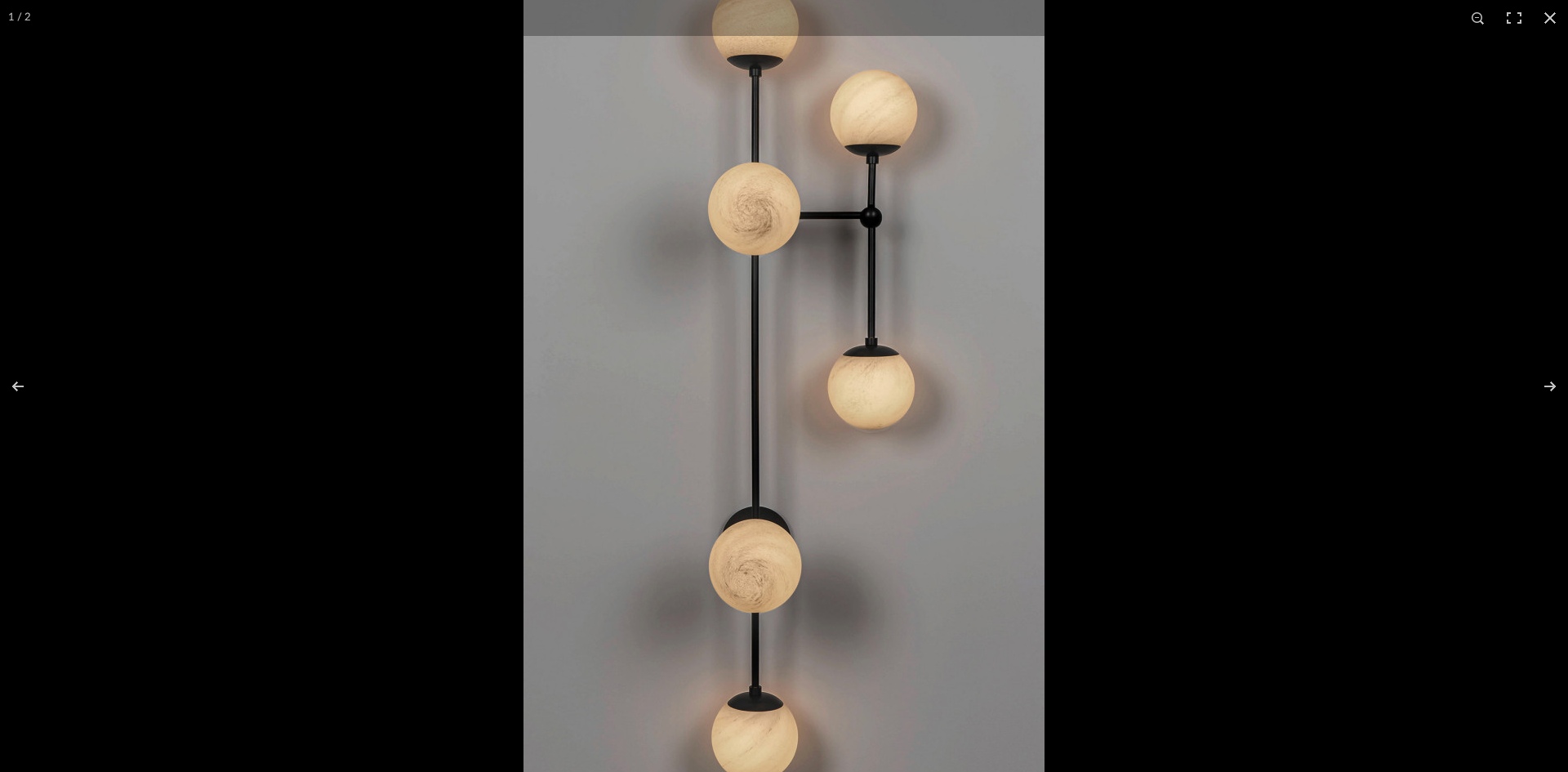
click at [1340, 542] on div at bounding box center [1308, 258] width 1568 height 772
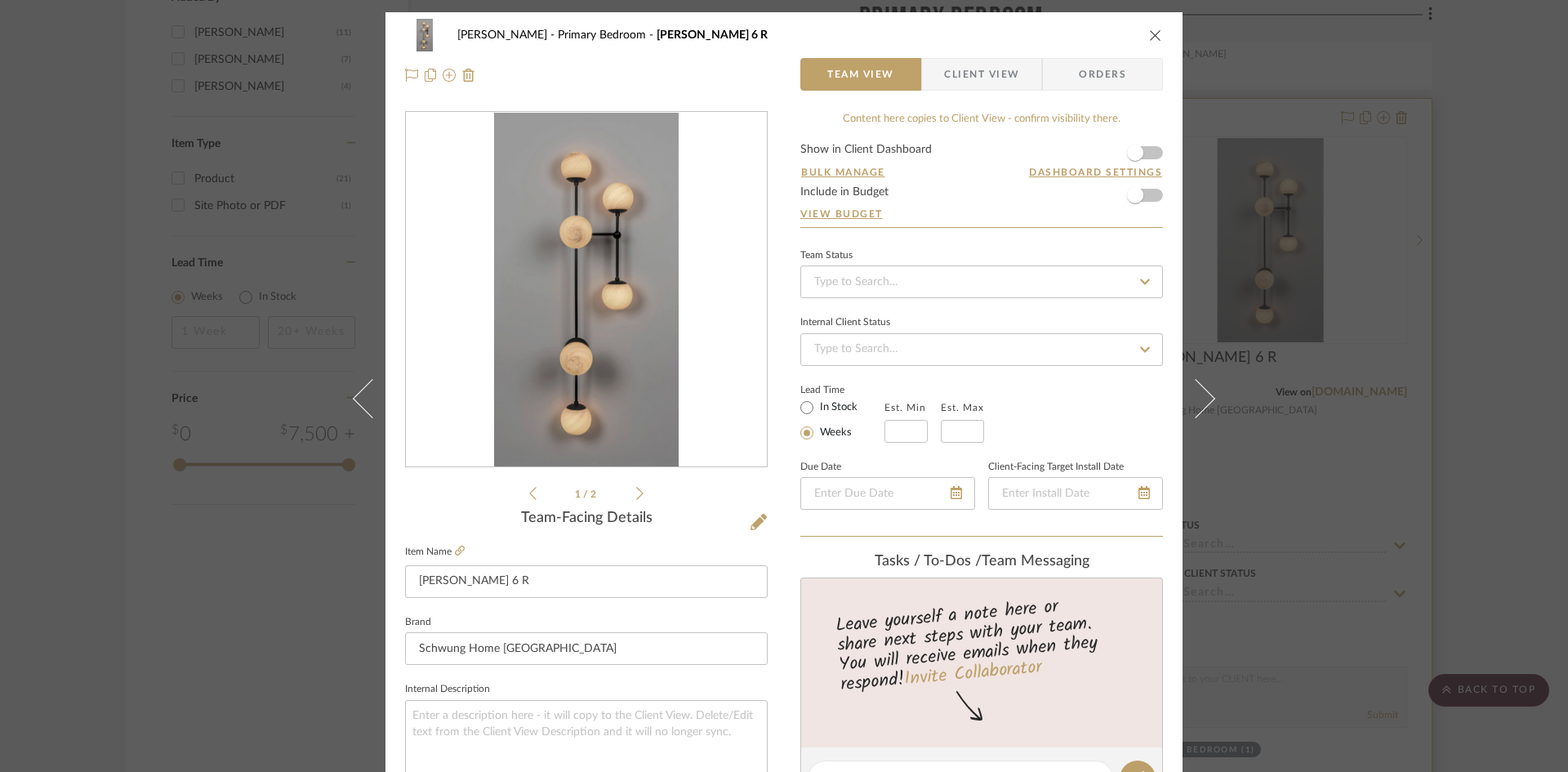
click at [1510, 497] on div "Ostrom, Jim Primary Bedroom Armstrong 6 R Team View Client View Orders 1 / 2 Te…" at bounding box center [784, 386] width 1568 height 772
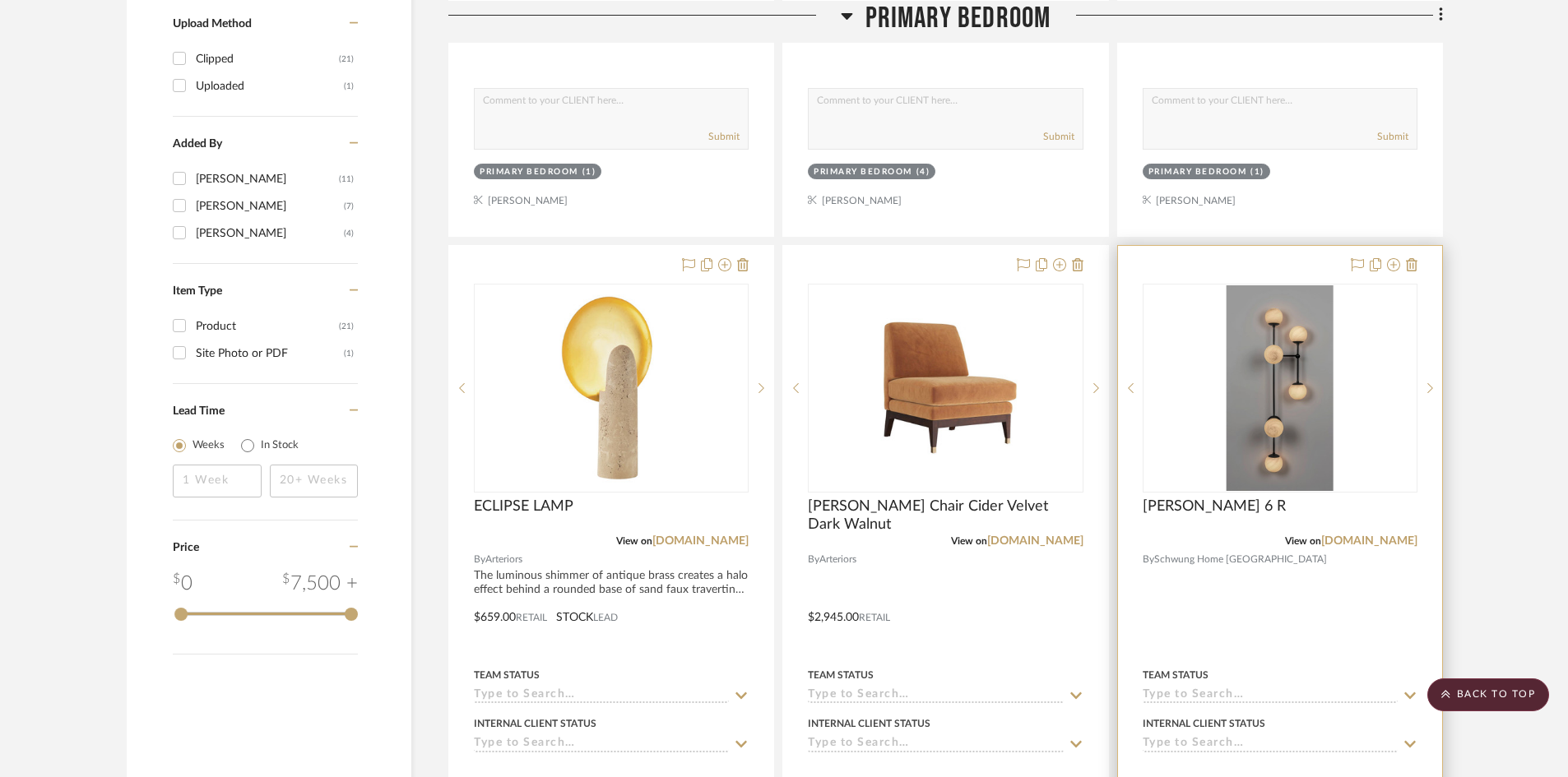
scroll to position [1810, 0]
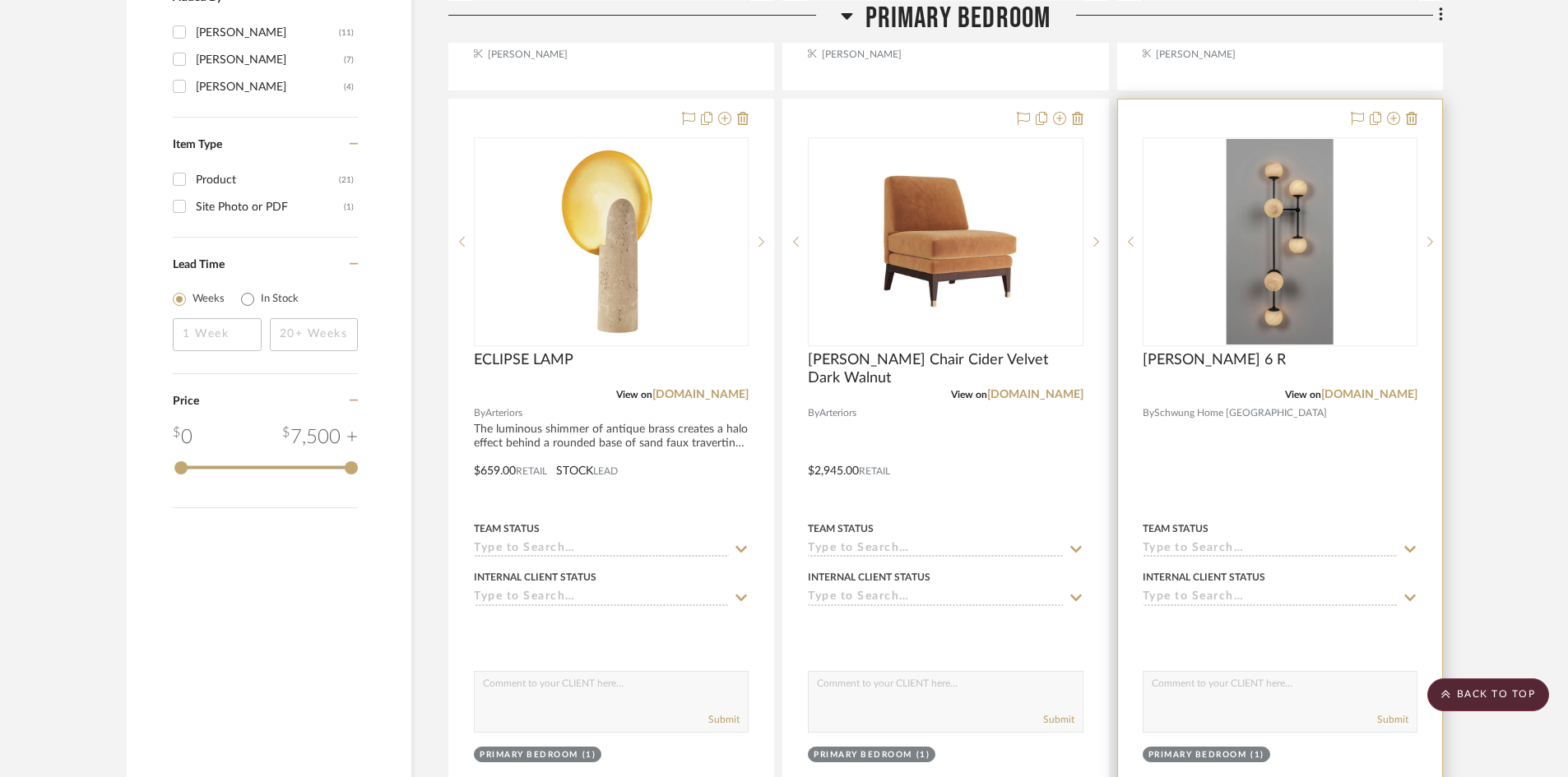
click at [1274, 468] on div at bounding box center [1280, 459] width 324 height 720
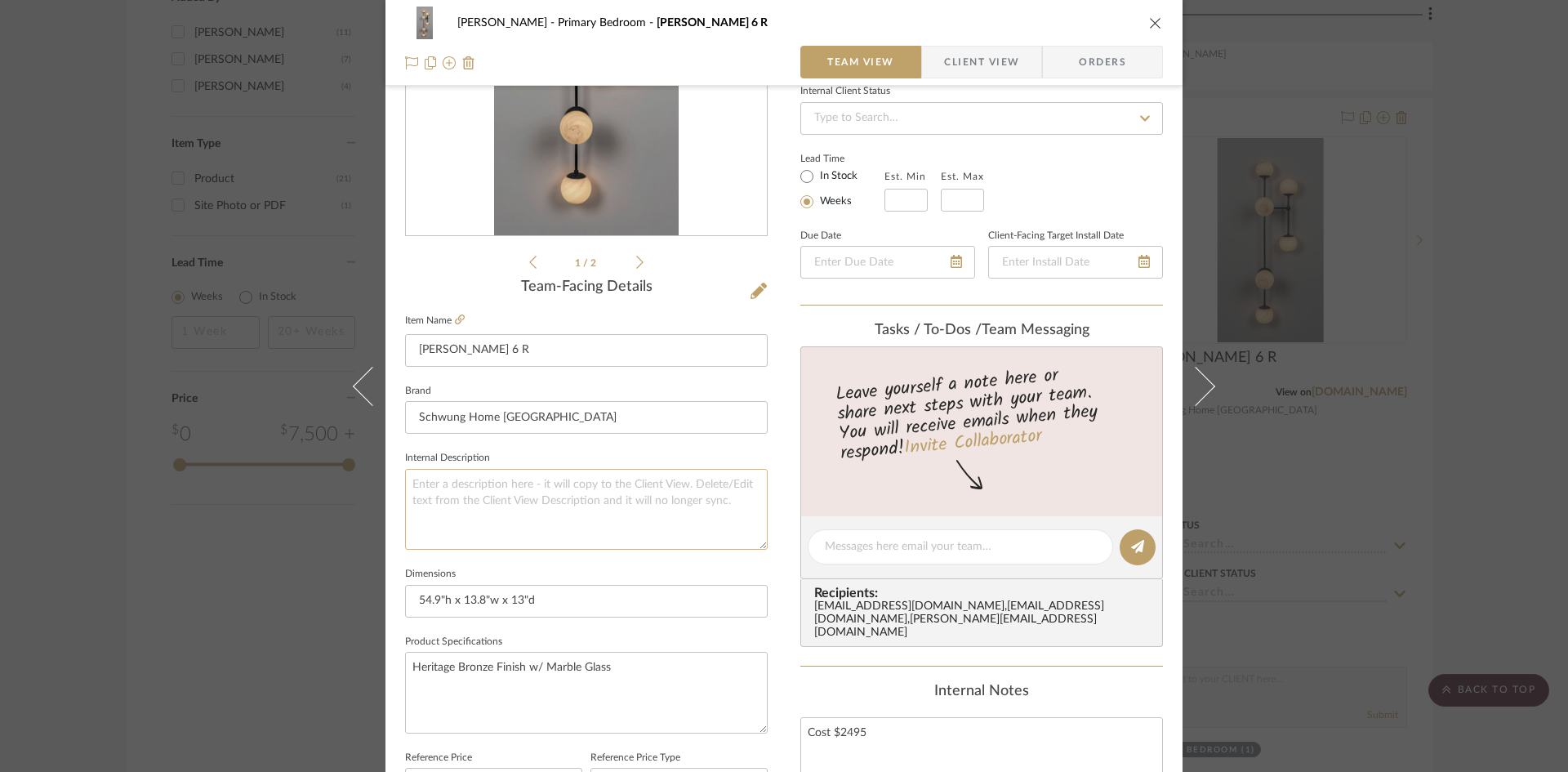
scroll to position [245, 0]
